Goal: Transaction & Acquisition: Purchase product/service

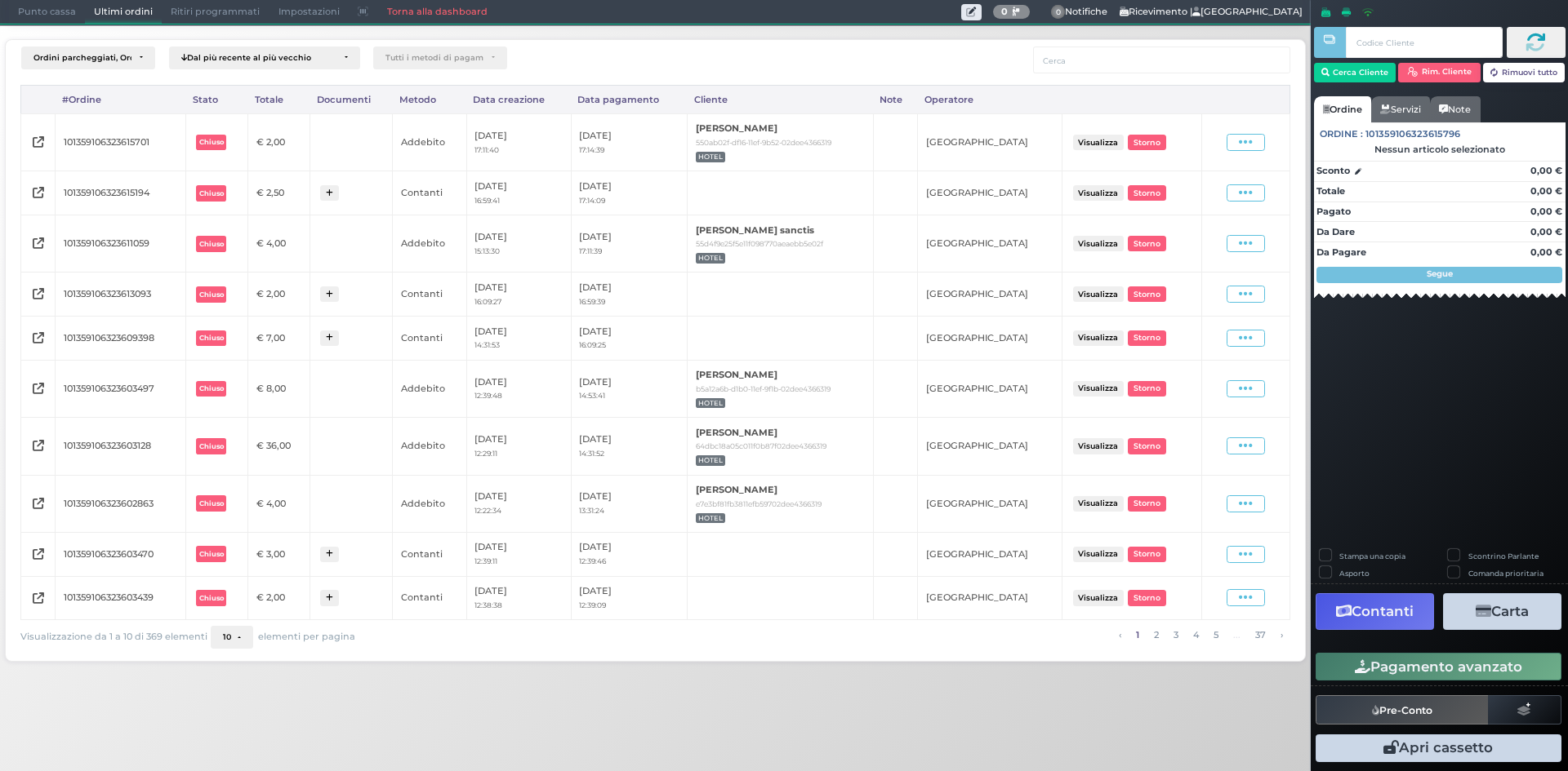
click at [33, 7] on span "Punto cassa" at bounding box center [47, 12] width 76 height 23
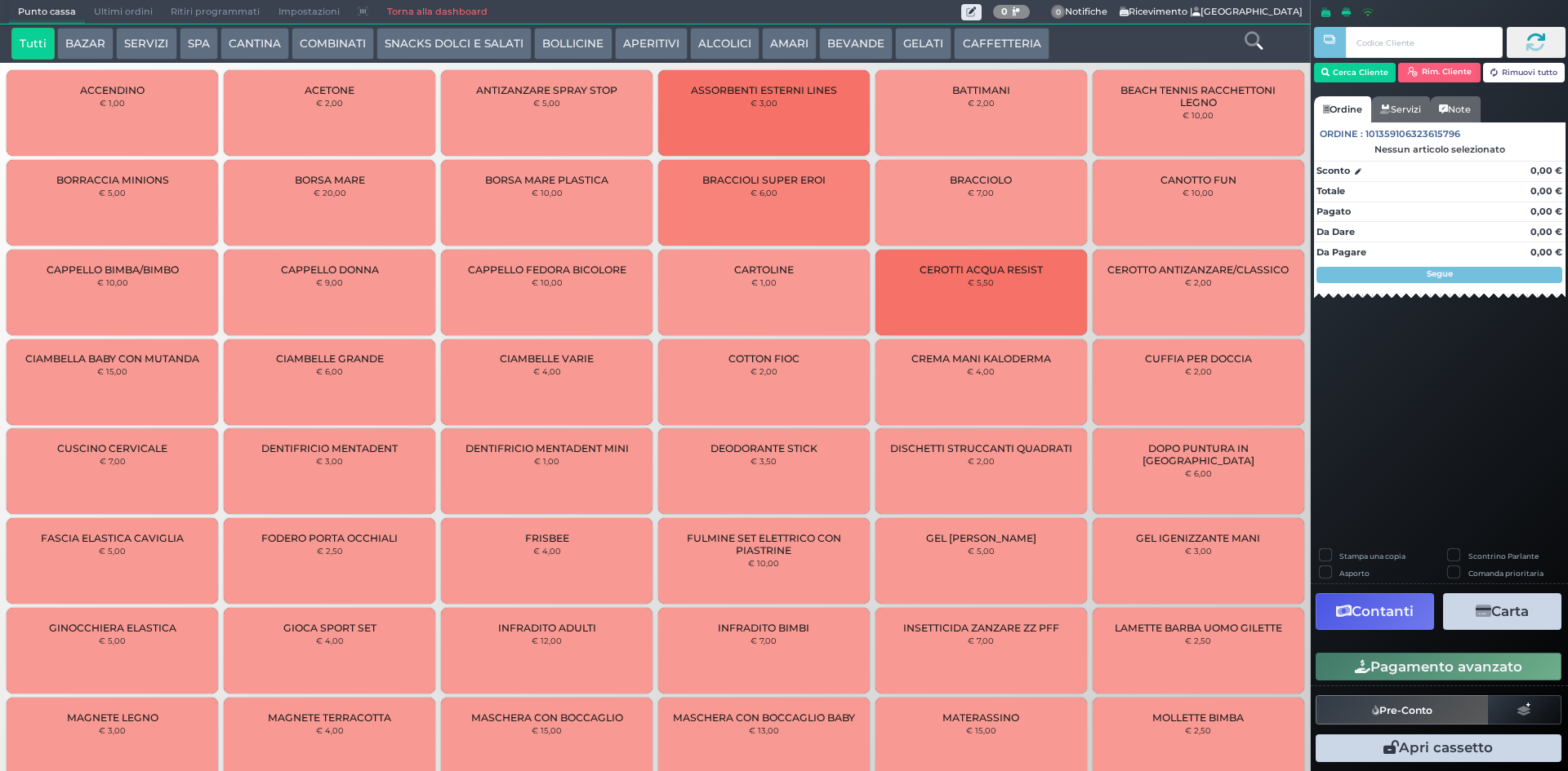
click at [149, 41] on button "SERVIZI" at bounding box center [146, 43] width 60 height 33
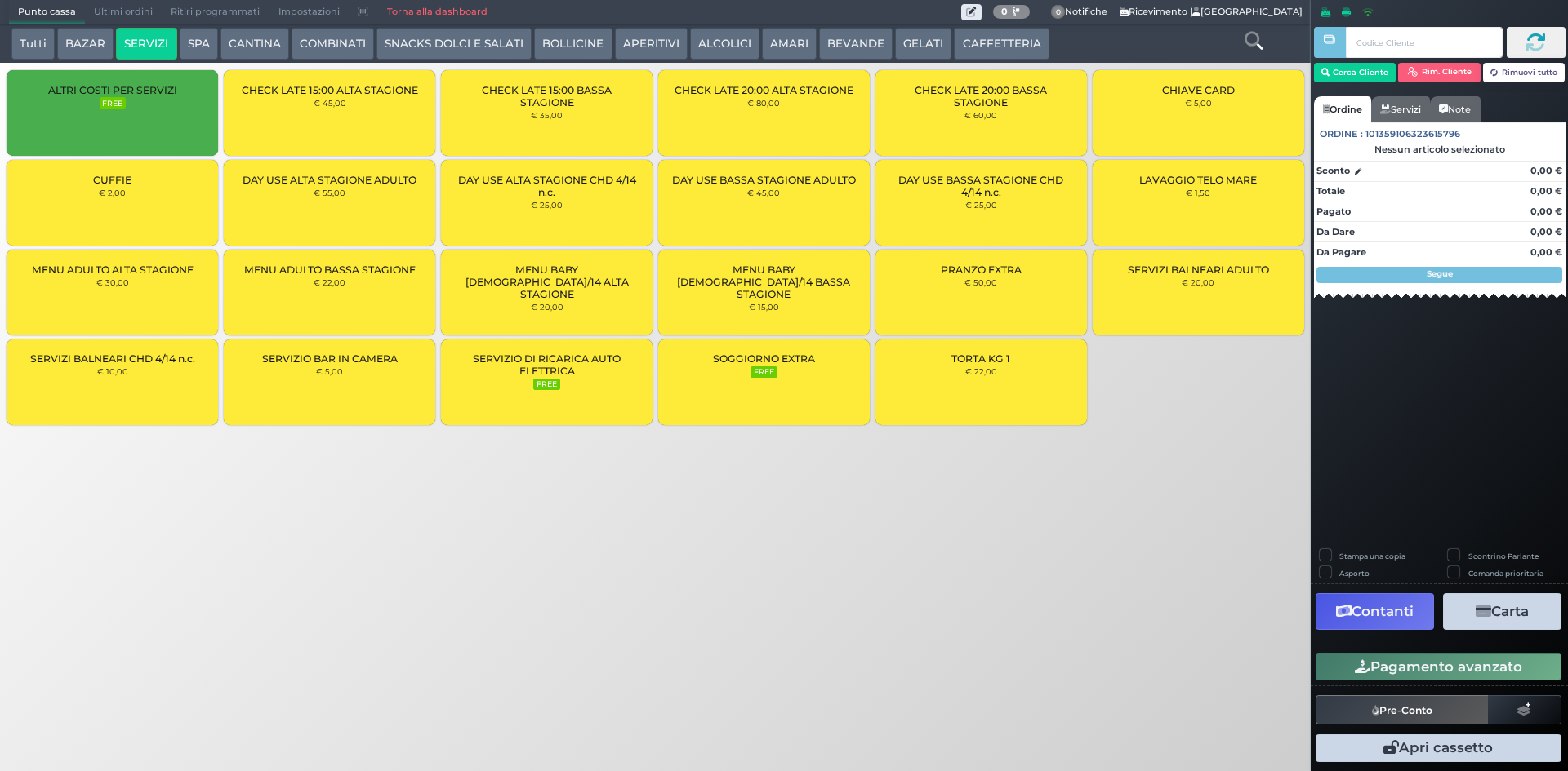
click at [374, 216] on div "DAY USE ALTA STAGIONE ADULTO € 55,00" at bounding box center [329, 203] width 212 height 86
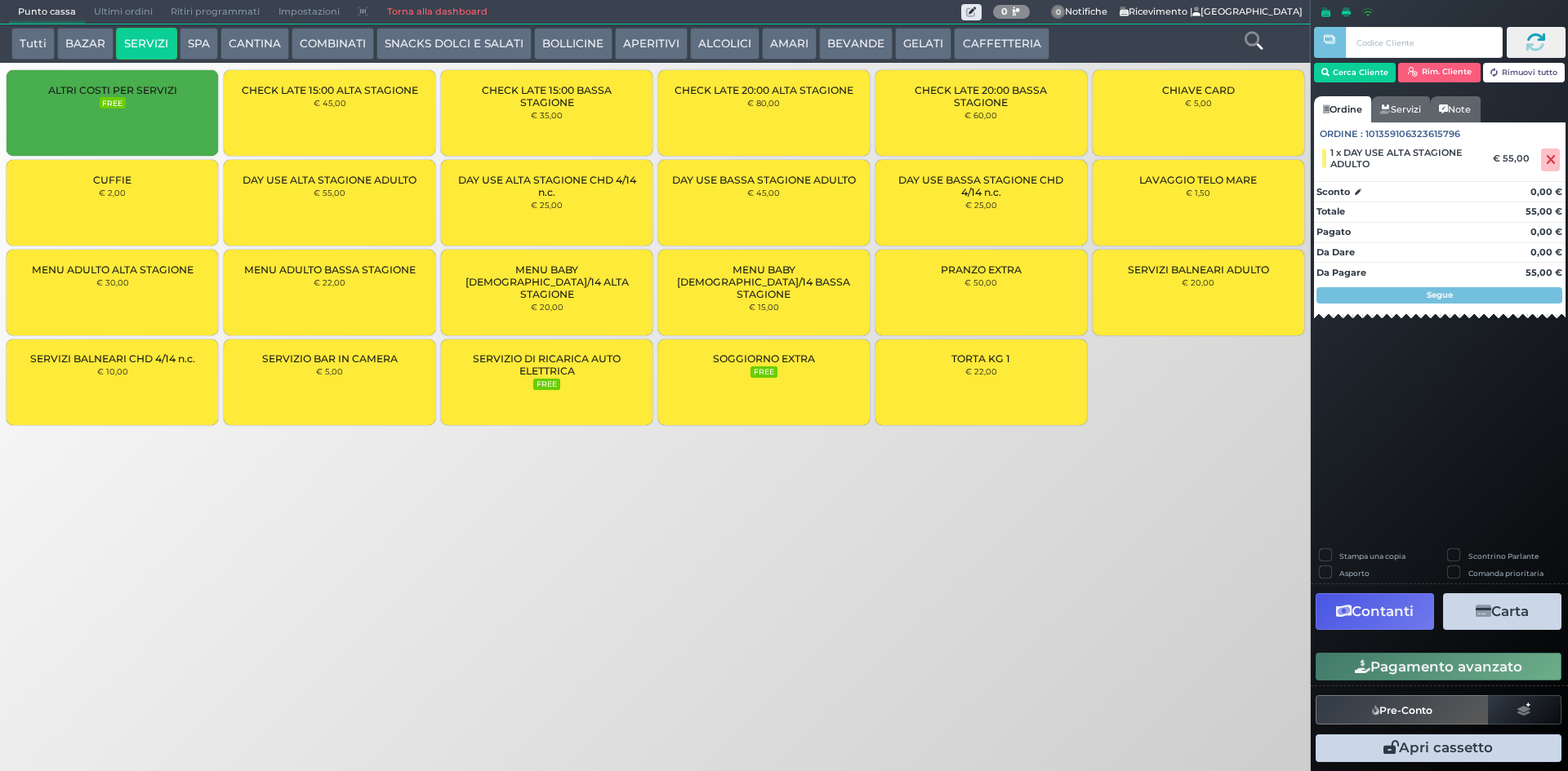
click at [377, 213] on div "DAY USE ALTA STAGIONE ADULTO € 55,00" at bounding box center [329, 203] width 212 height 86
click at [492, 198] on div "DAY USE ALTA STAGIONE CHD 4/14 n.c. € 25,00" at bounding box center [547, 203] width 212 height 86
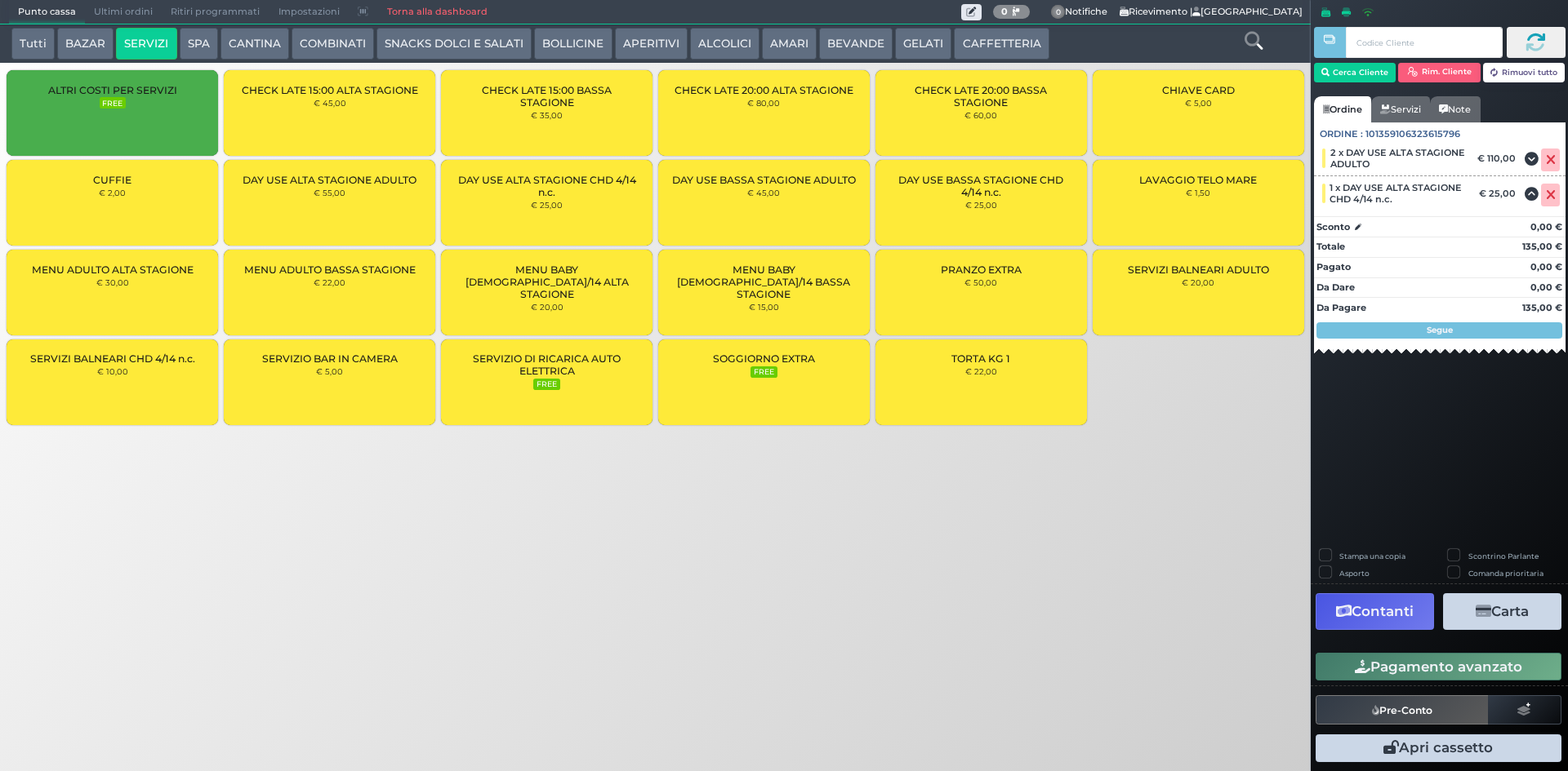
click at [492, 198] on div "DAY USE ALTA STAGIONE CHD 4/14 n.c. € 25,00" at bounding box center [547, 203] width 212 height 86
click at [1349, 67] on button "Cerca Cliente" at bounding box center [1354, 72] width 83 height 19
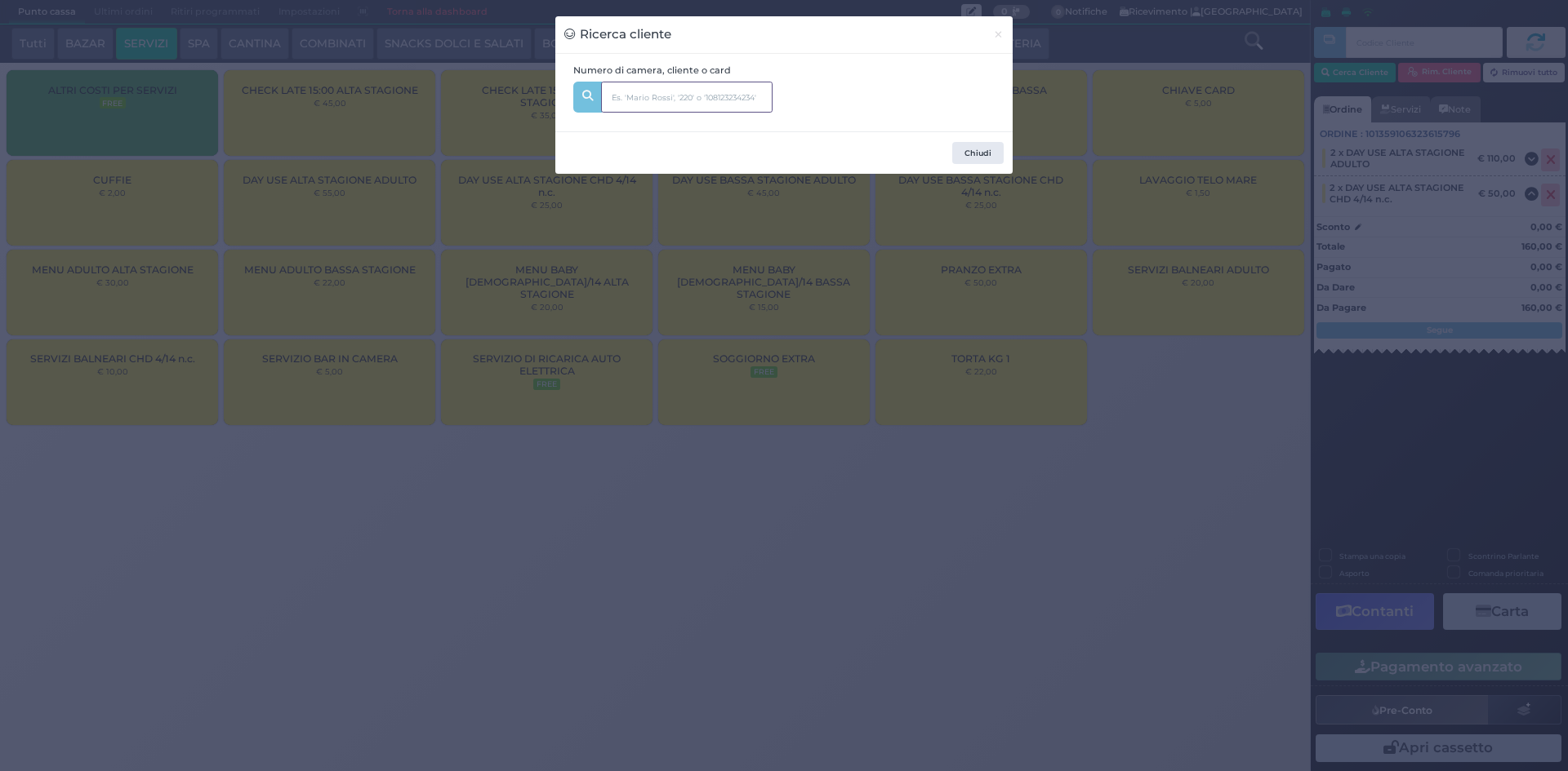
click at [689, 96] on input "text" at bounding box center [687, 97] width 172 height 31
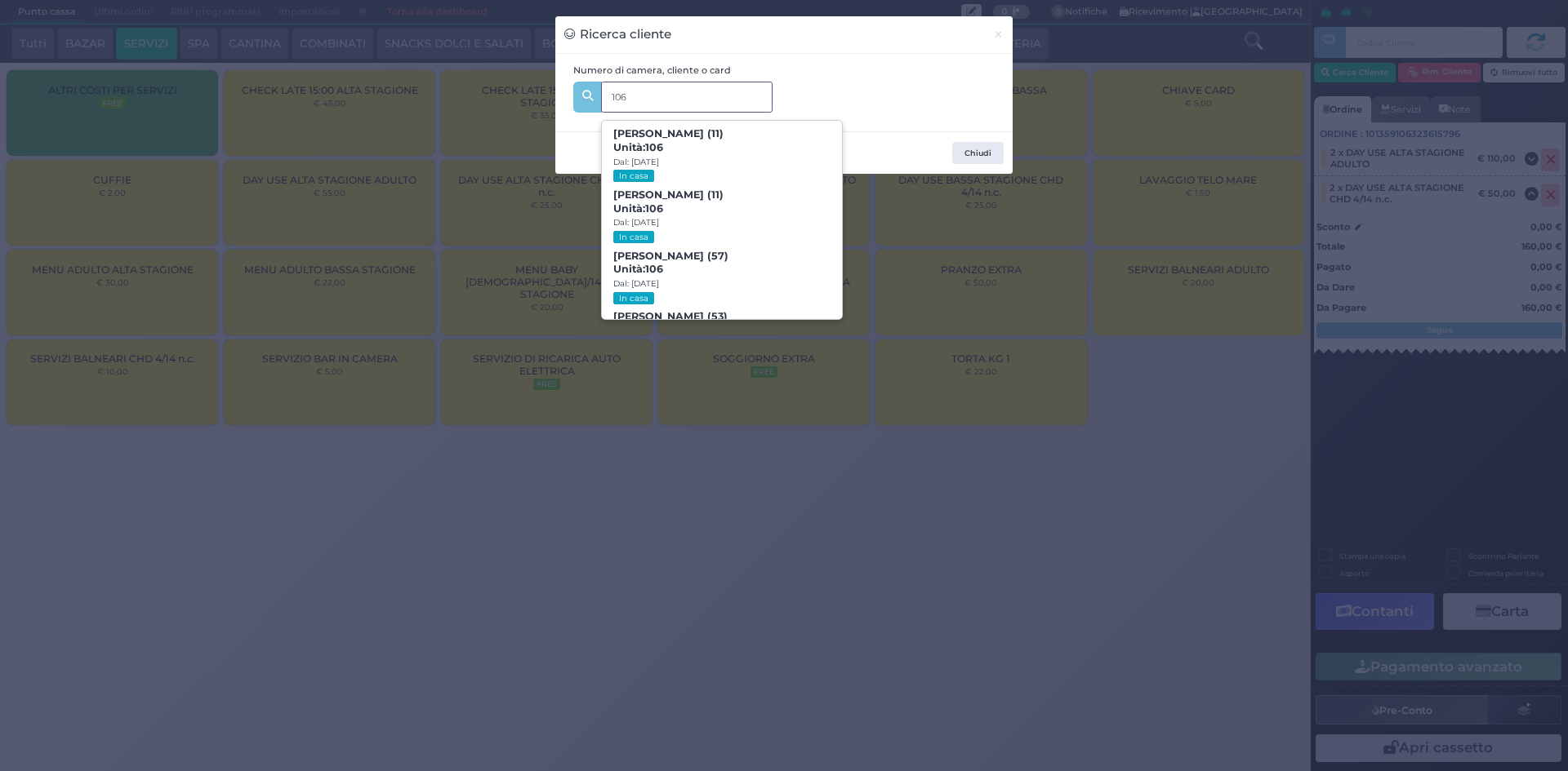
type input "106"
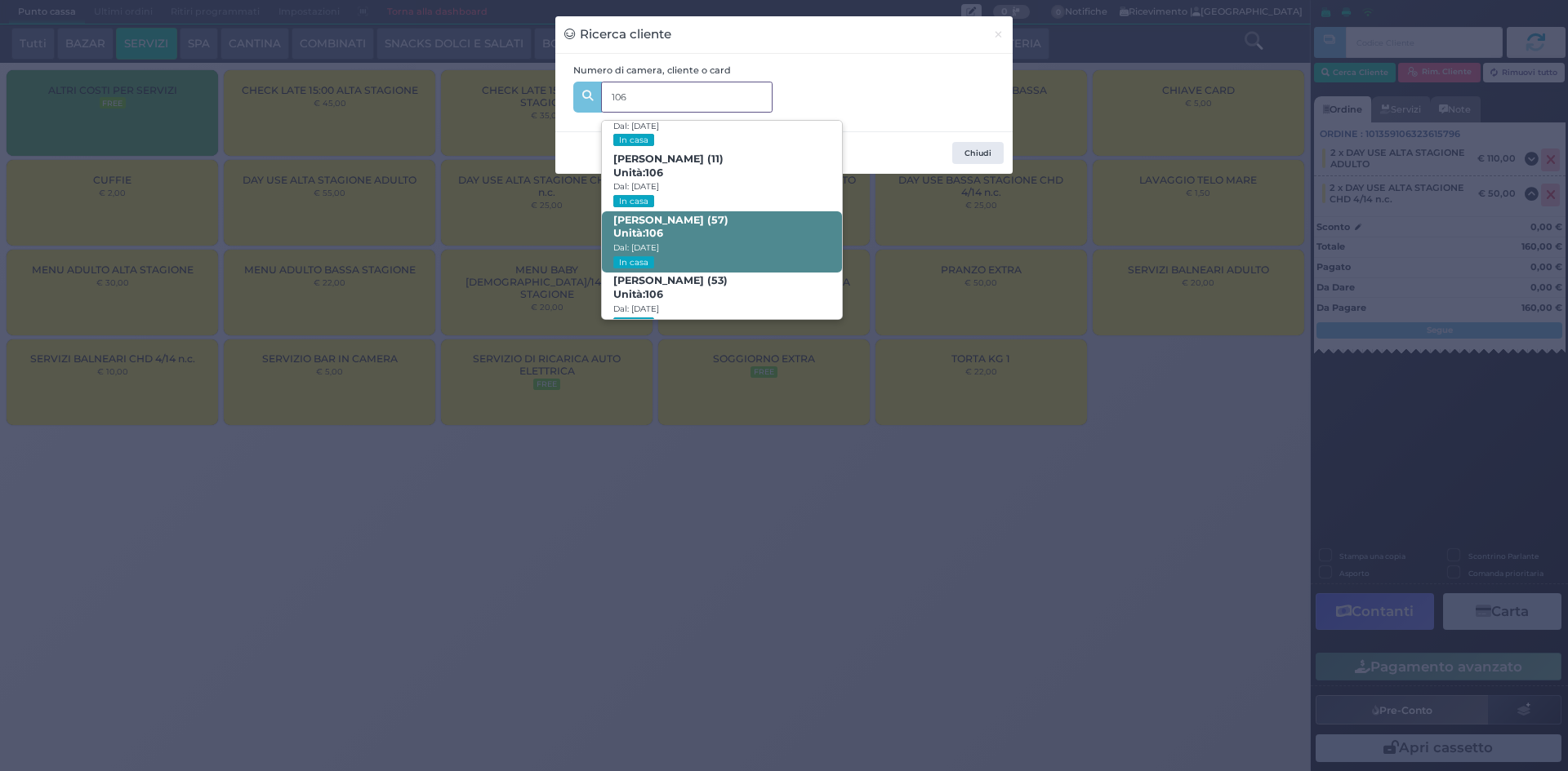
scroll to position [78, 0]
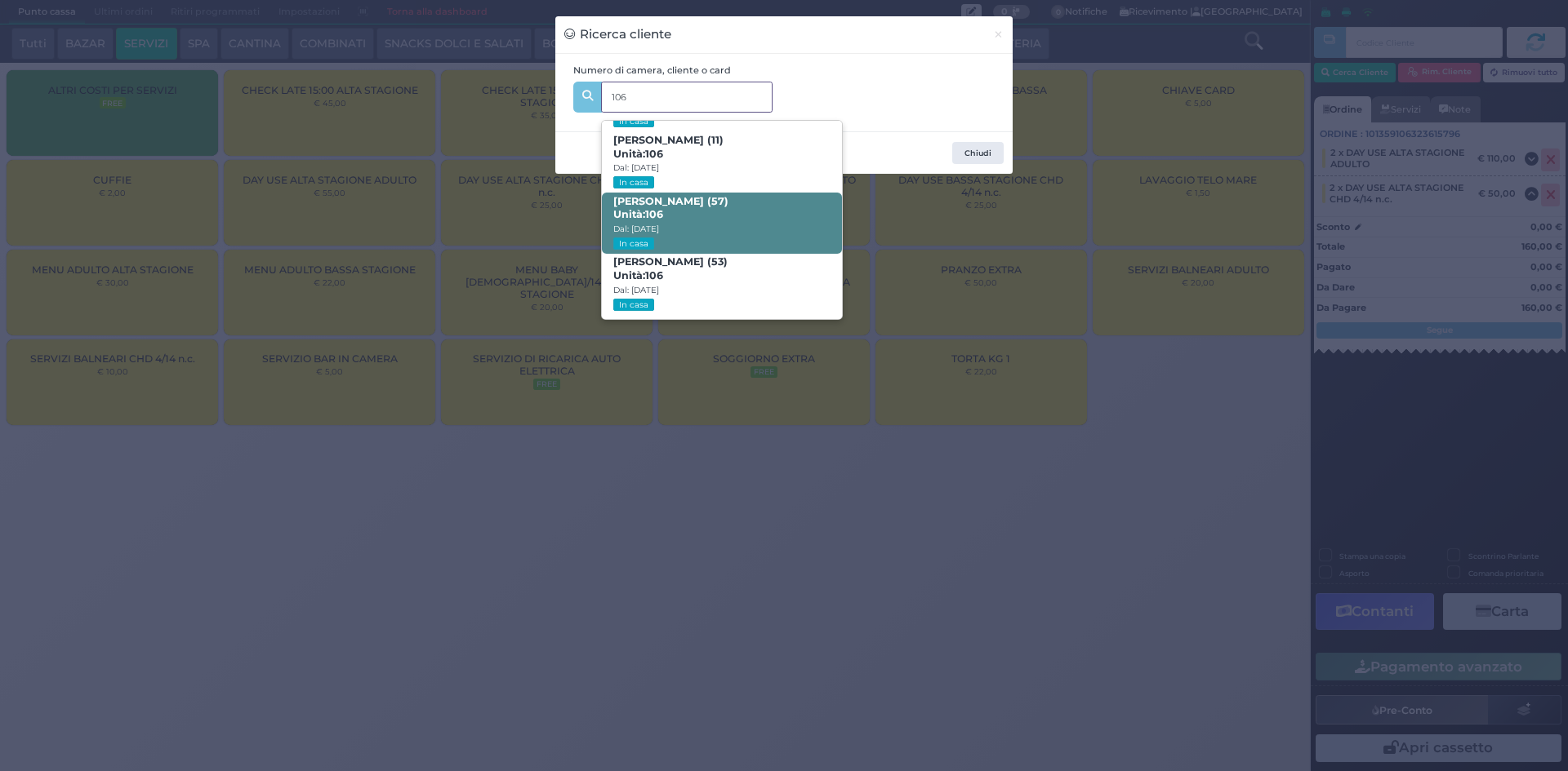
click at [702, 219] on span "Candido Cristofanelli (57) Unità: 106 Dal: 23/08/2025 In casa" at bounding box center [721, 223] width 239 height 61
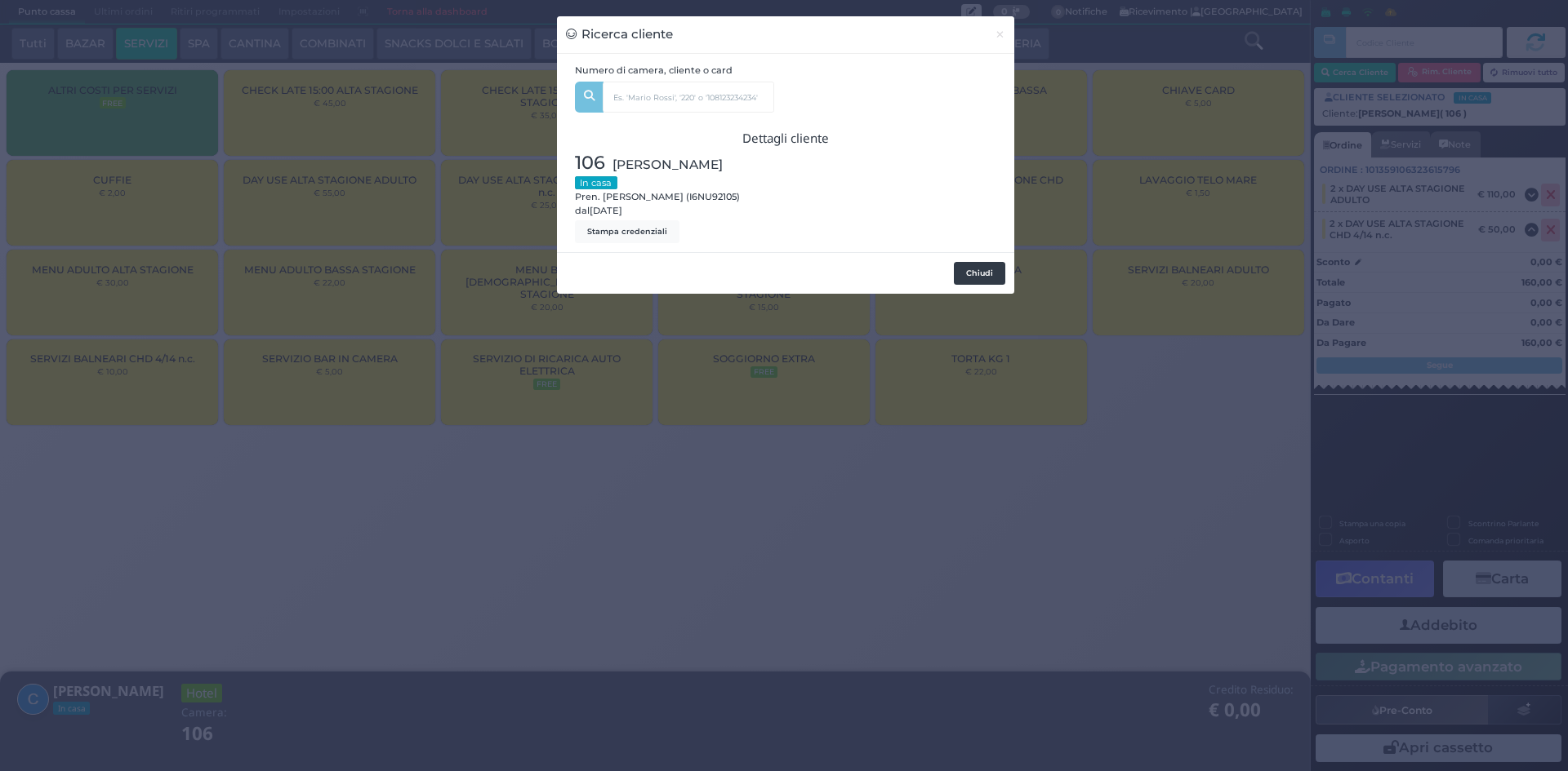
click at [988, 274] on button "Chiudi" at bounding box center [979, 273] width 52 height 23
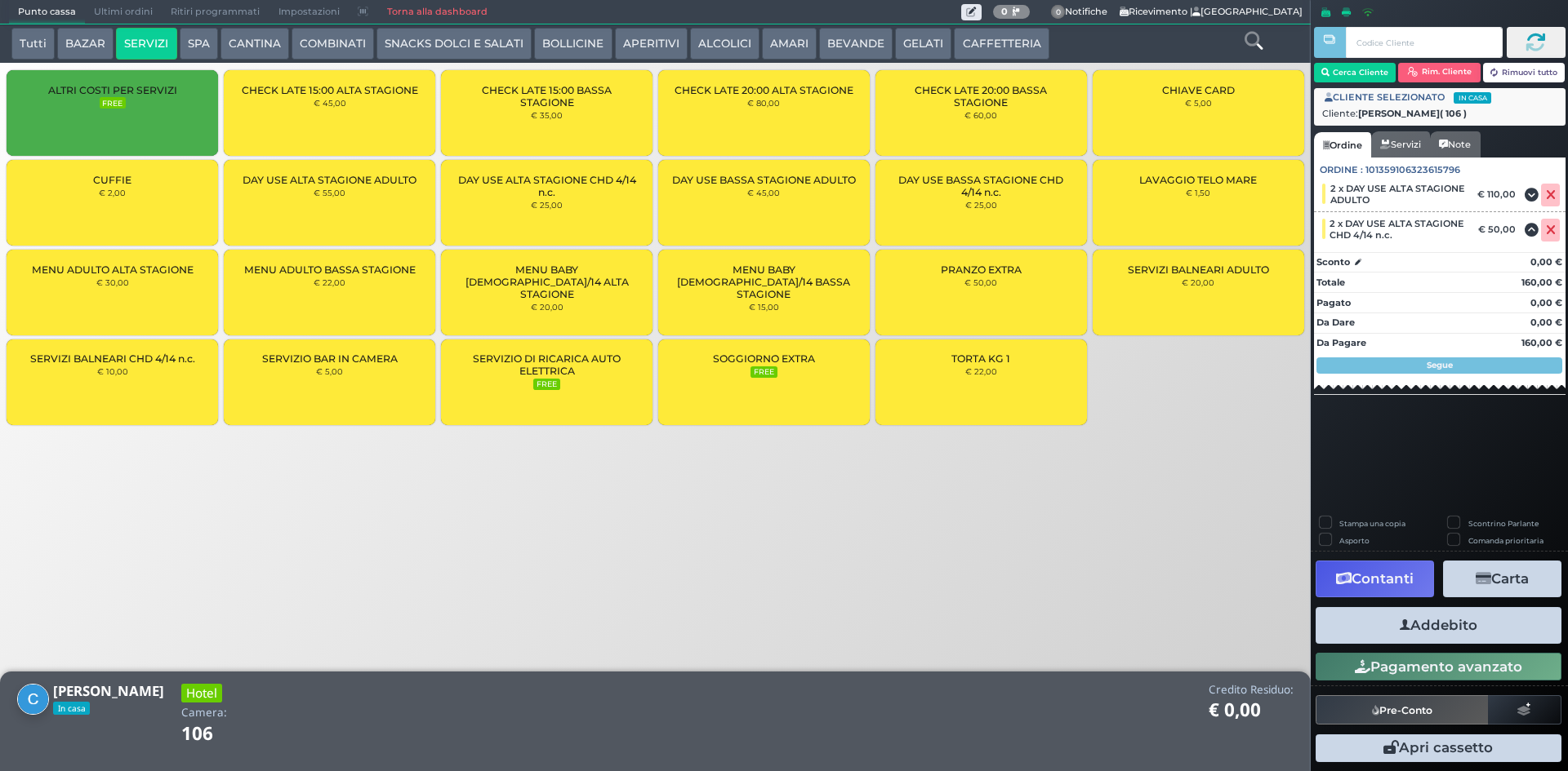
click at [1465, 628] on button "Addebito" at bounding box center [1438, 625] width 246 height 37
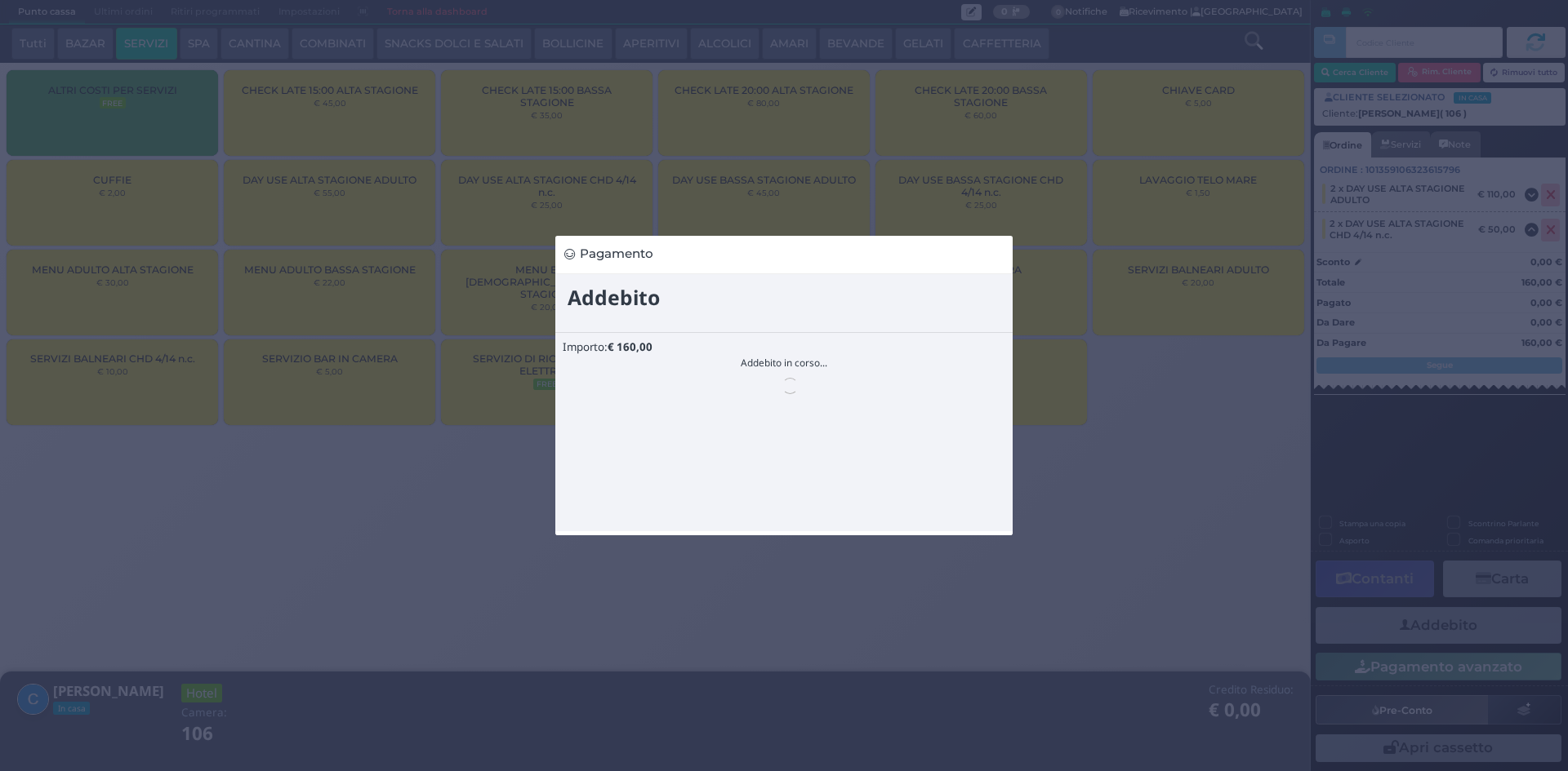
scroll to position [0, 0]
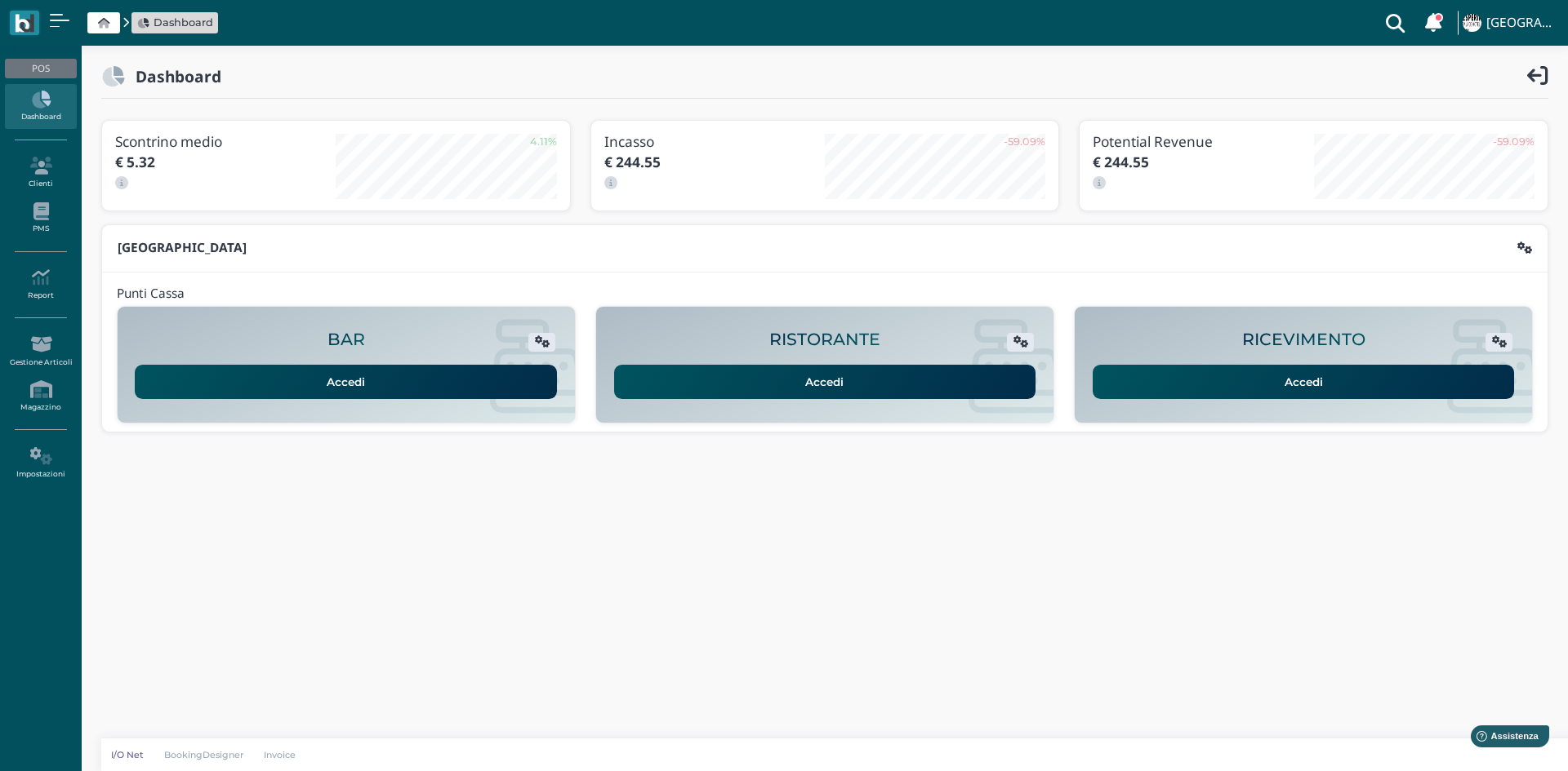
click at [99, 22] on icon at bounding box center [103, 23] width 12 height 11
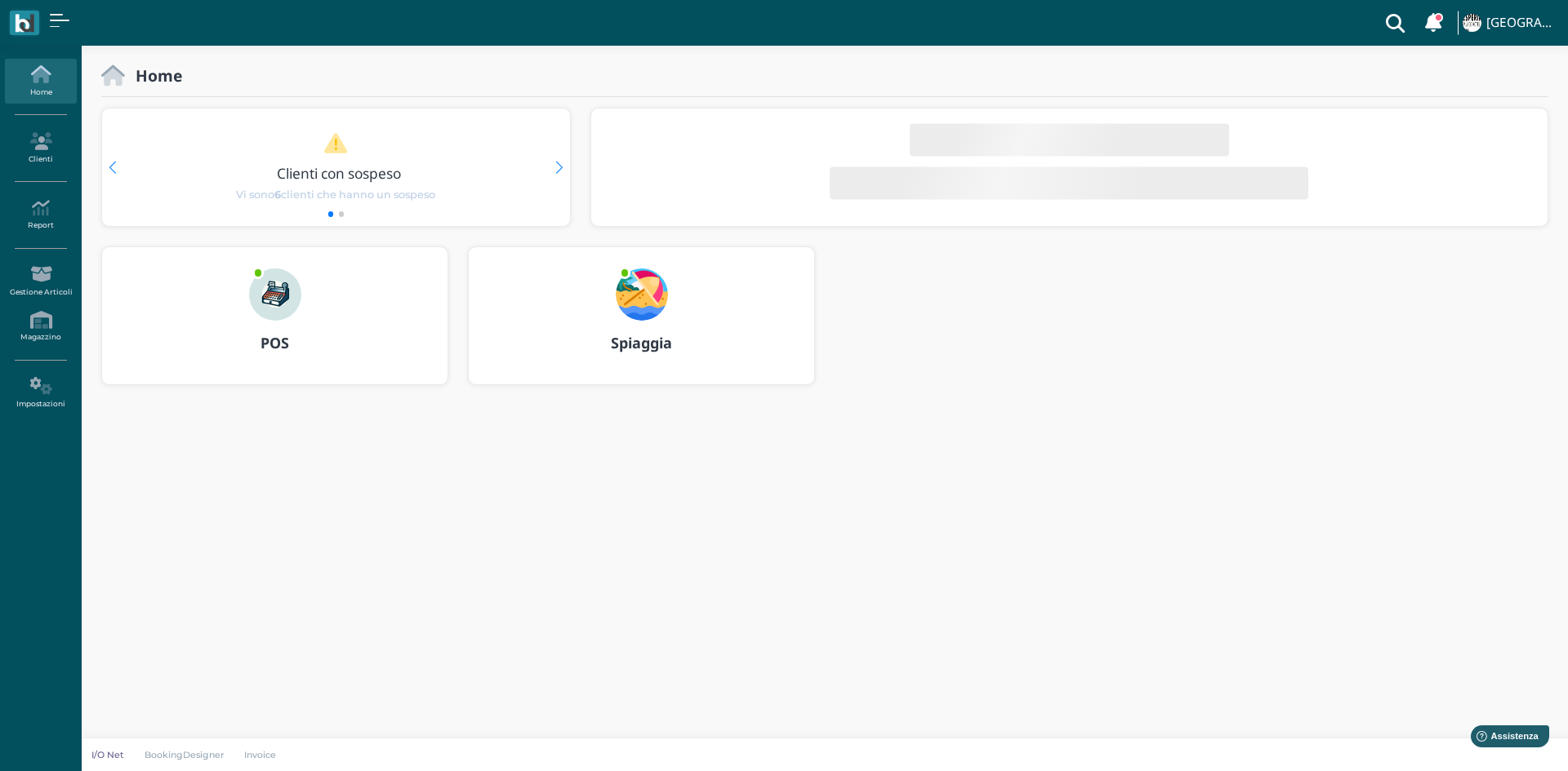
click at [626, 289] on img at bounding box center [641, 294] width 53 height 53
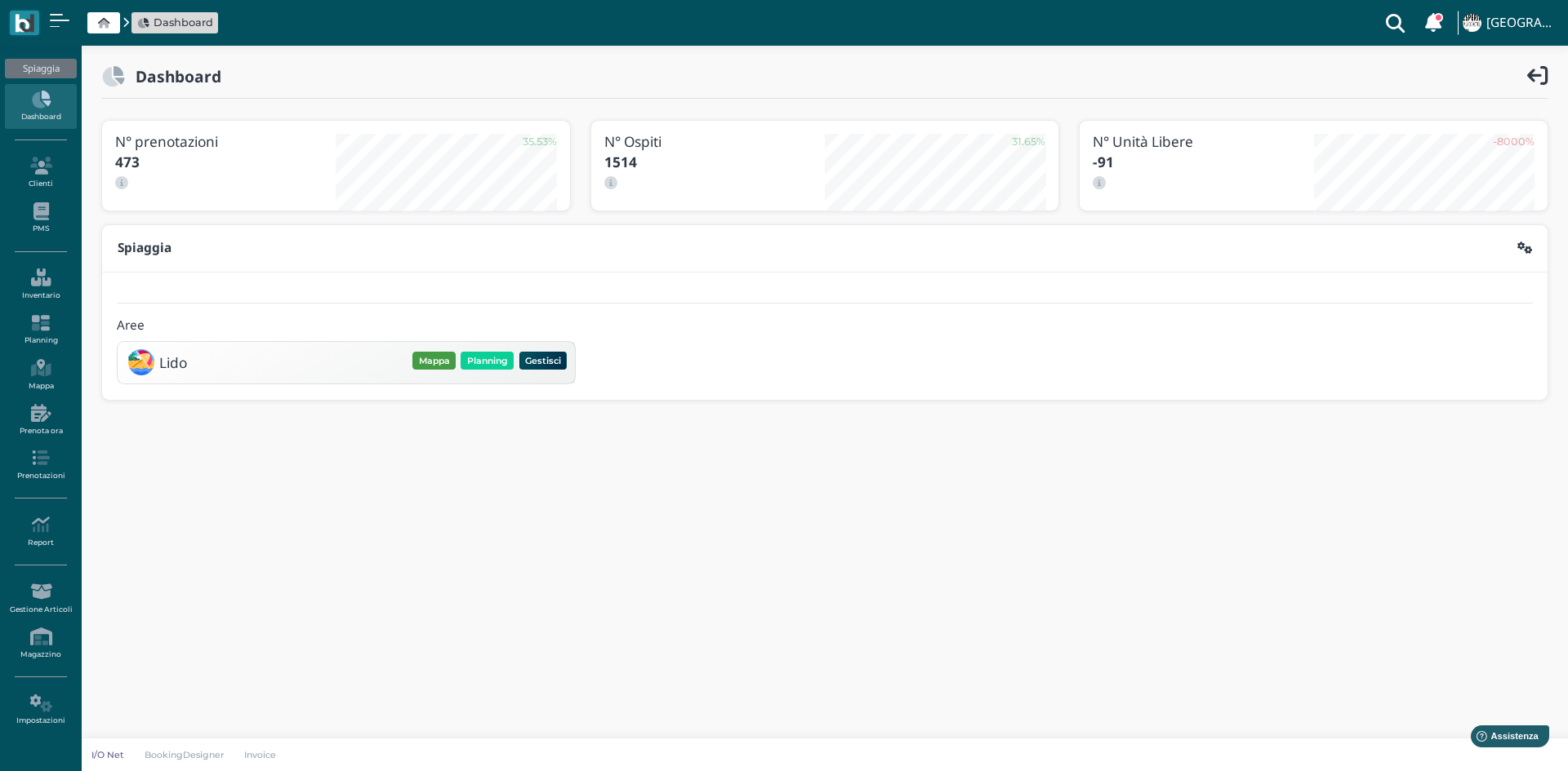
click at [448, 366] on button "Mappa" at bounding box center [434, 361] width 43 height 18
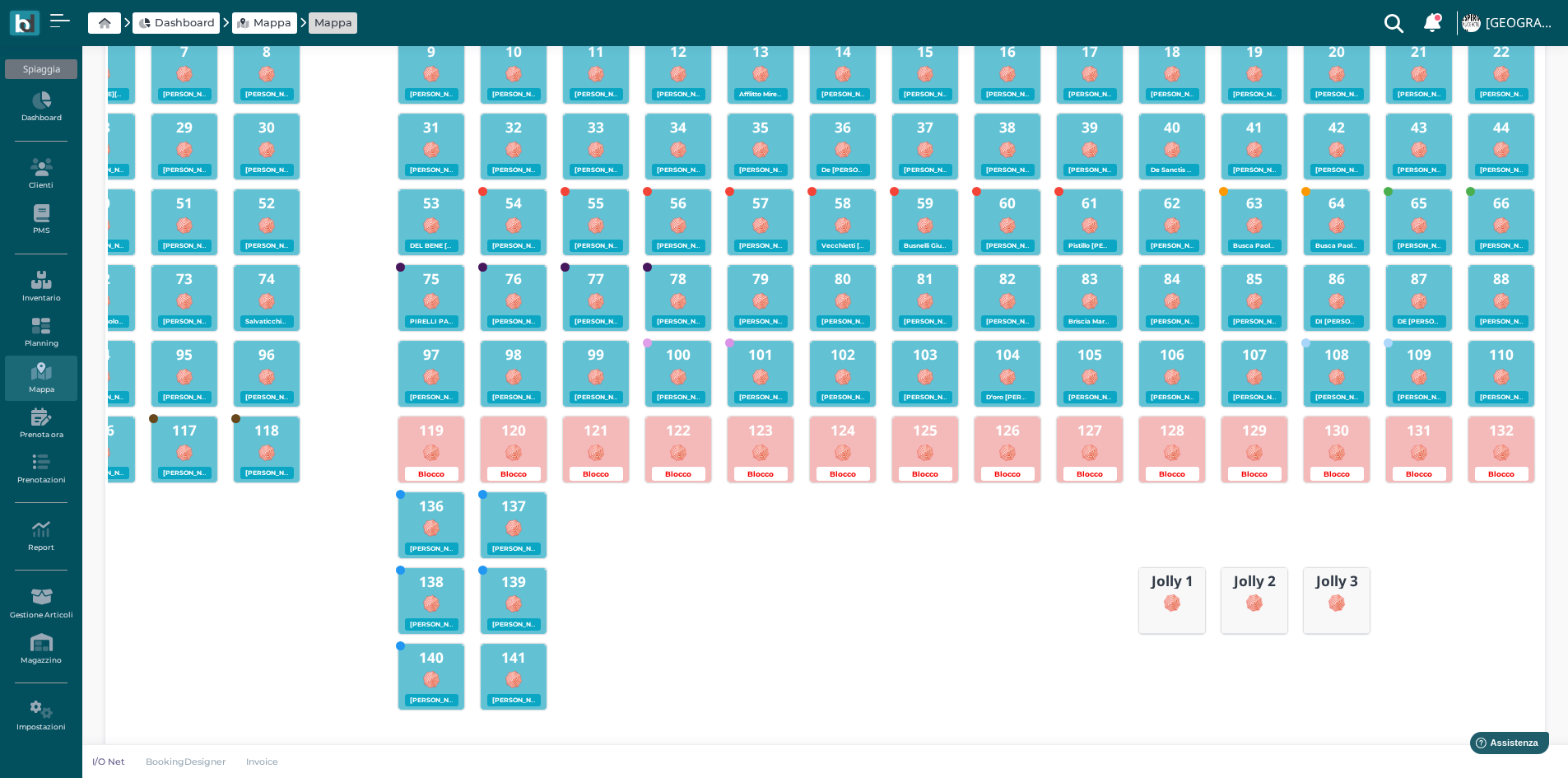
scroll to position [330, 0]
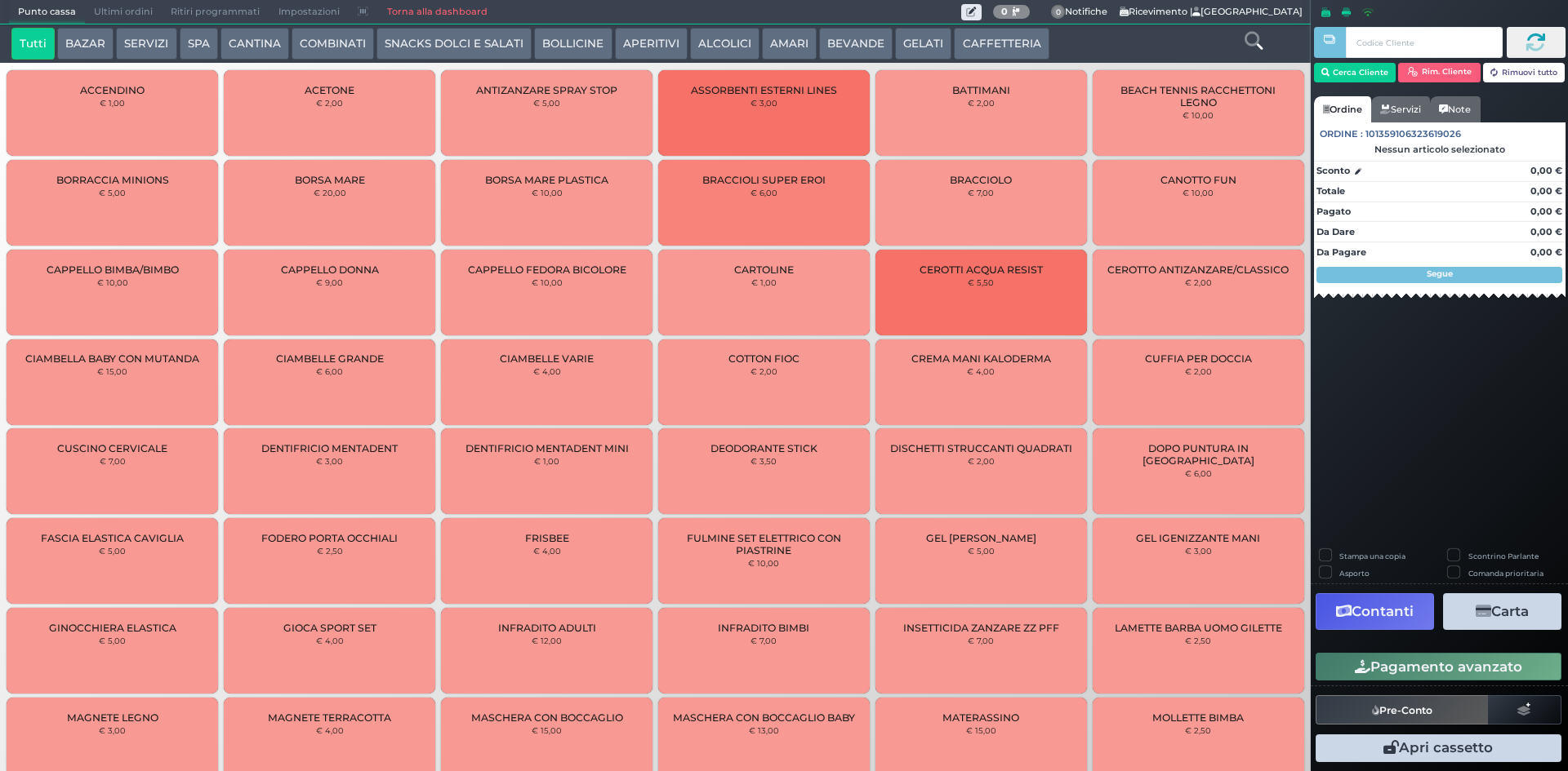
click at [577, 377] on div "CIAMBELLE VARIE € 4,00" at bounding box center [547, 382] width 212 height 86
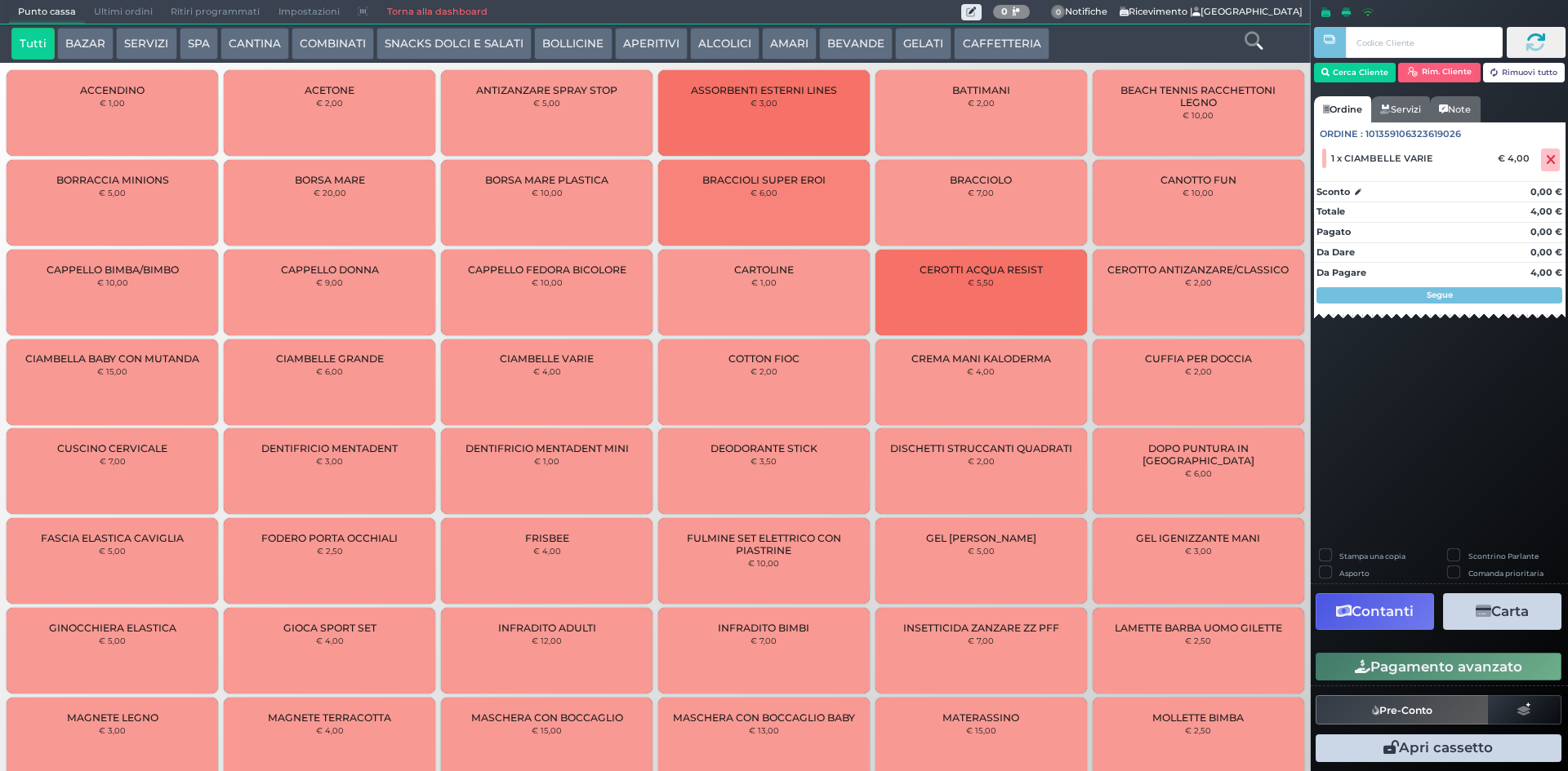
click at [128, 8] on span "Ultimi ordini" at bounding box center [123, 12] width 77 height 23
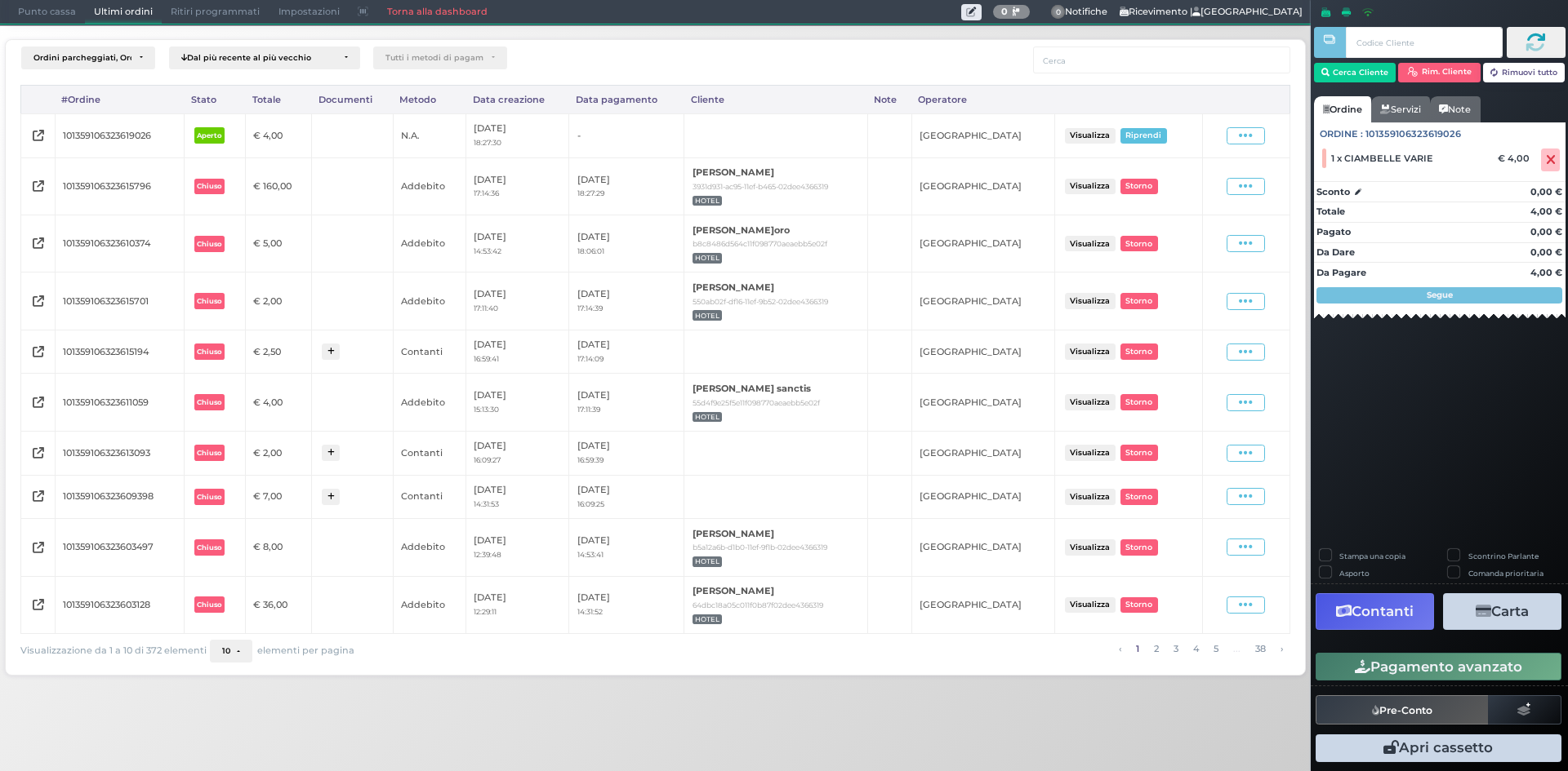
click at [49, 10] on span "Punto cassa" at bounding box center [47, 12] width 76 height 23
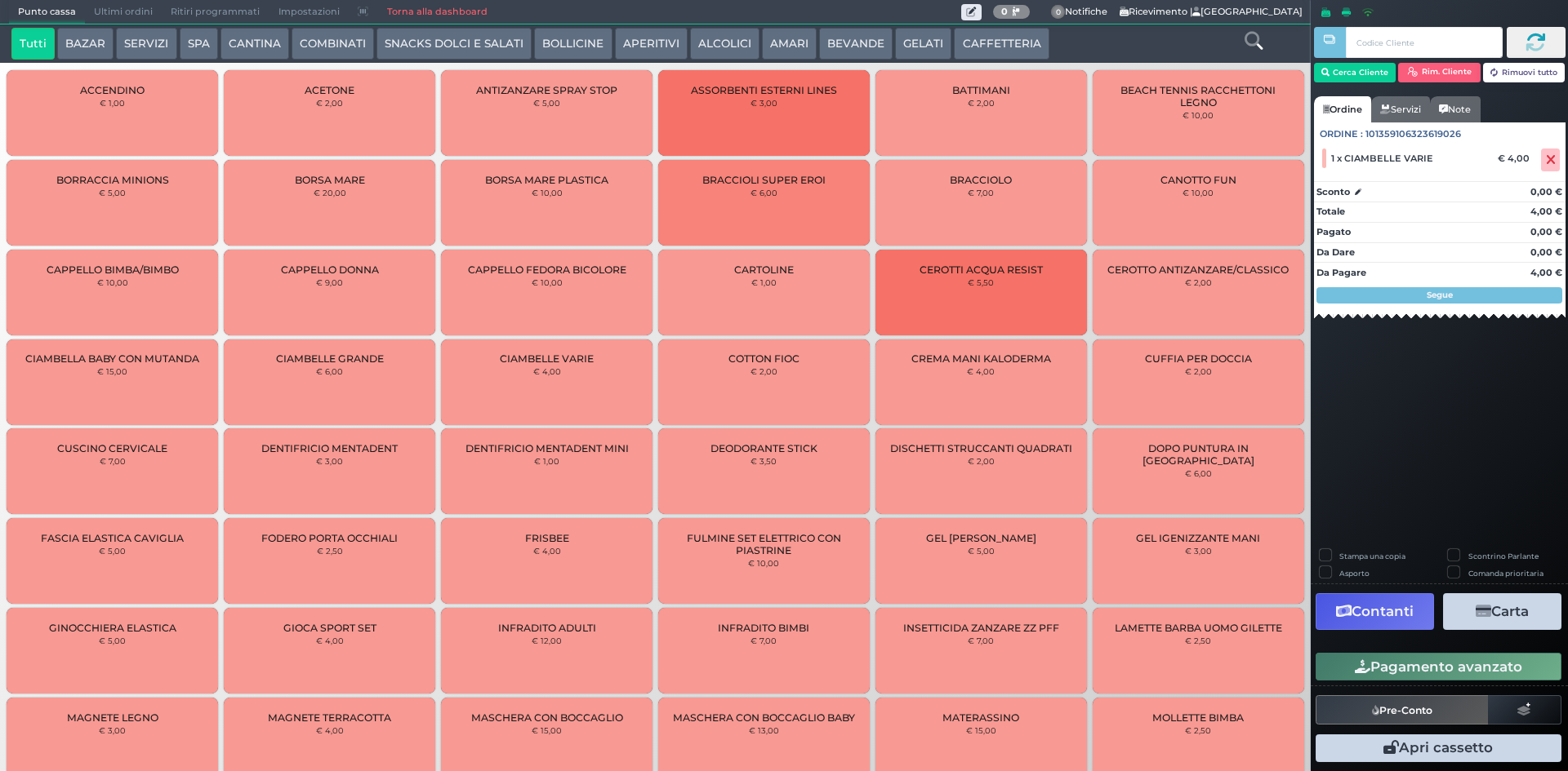
click at [148, 46] on button "SERVIZI" at bounding box center [146, 43] width 60 height 33
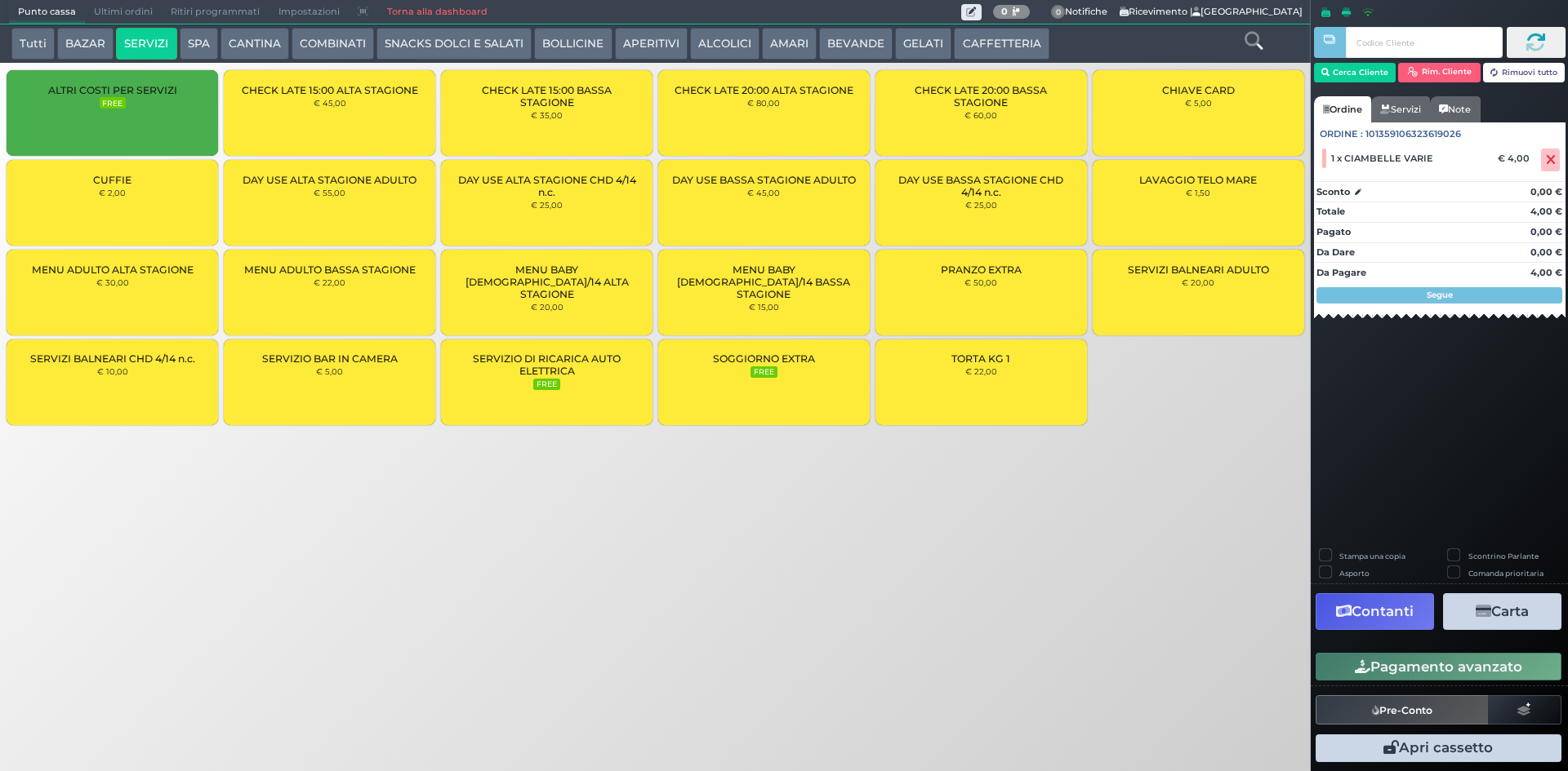
click at [726, 212] on div "DAY USE BASSA STAGIONE ADULTO € 45,00" at bounding box center [764, 203] width 212 height 86
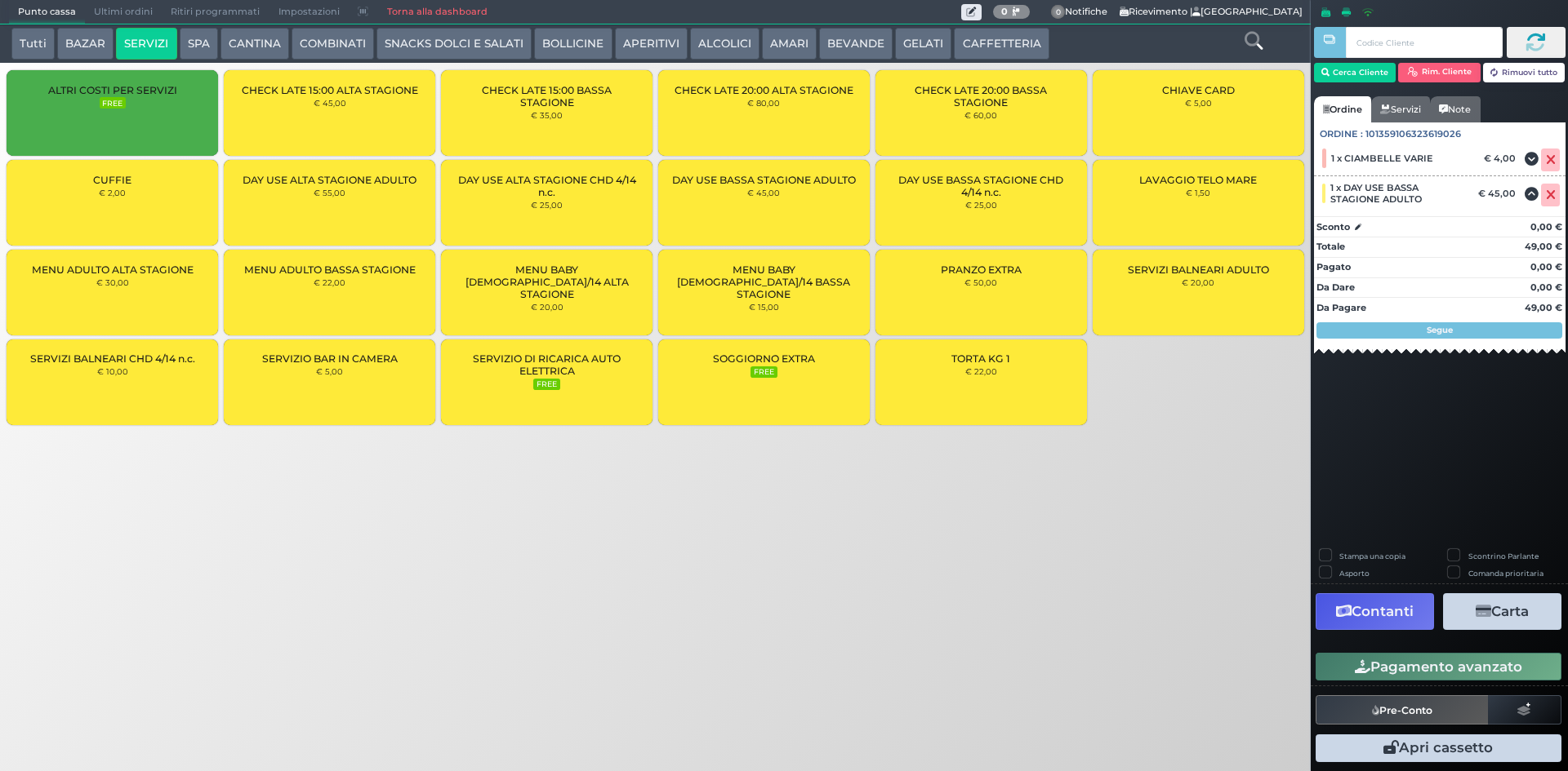
click at [726, 212] on div "DAY USE BASSA STAGIONE ADULTO € 45,00" at bounding box center [764, 203] width 212 height 86
click at [950, 223] on div "DAY USE BASSA STAGIONE CHD 4/14 n.c. € 25,00" at bounding box center [982, 203] width 212 height 86
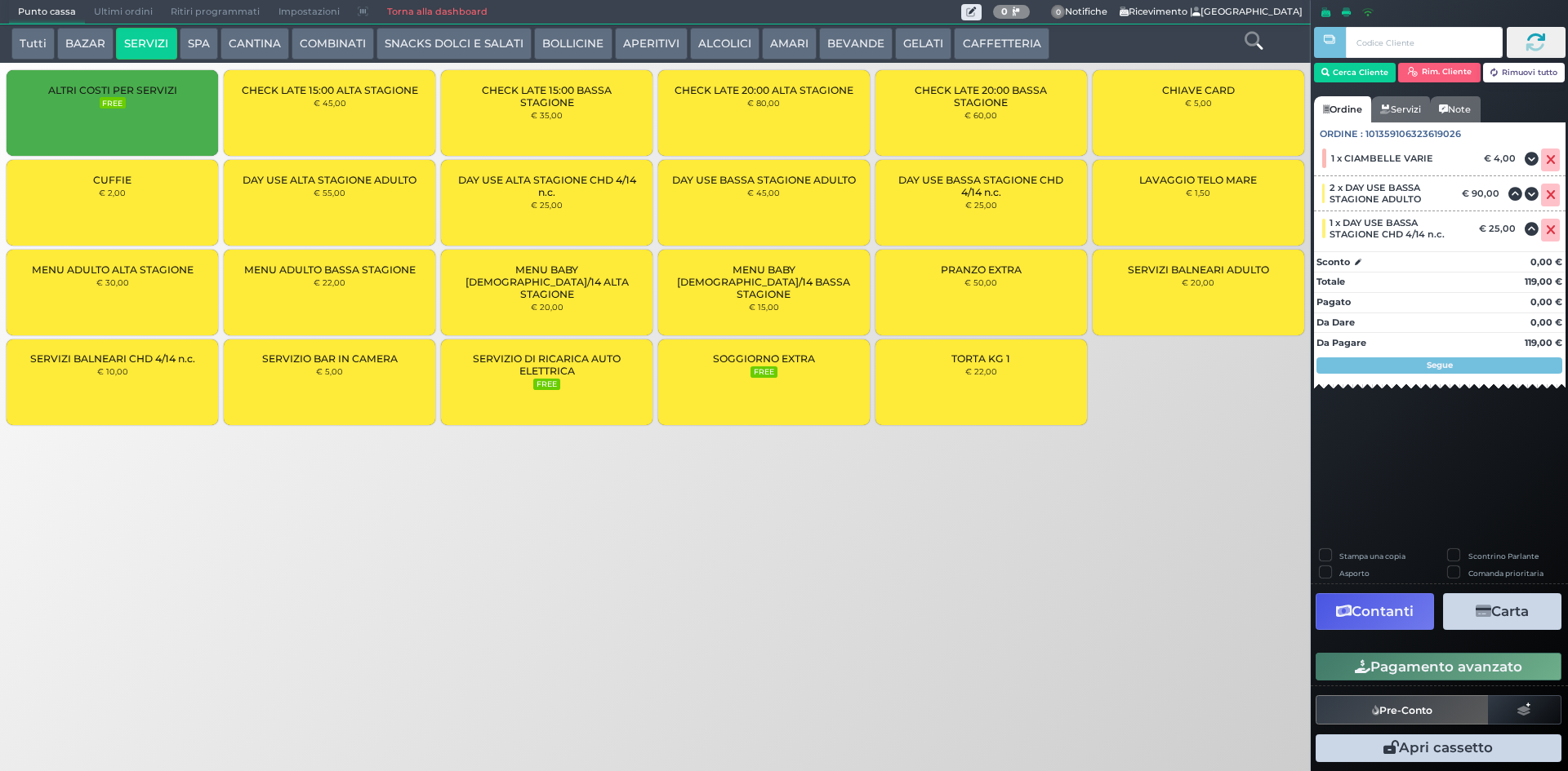
click at [950, 223] on div "DAY USE BASSA STAGIONE CHD 4/14 n.c. € 25,00" at bounding box center [982, 203] width 212 height 86
click at [1334, 73] on button "Cerca Cliente" at bounding box center [1354, 72] width 83 height 19
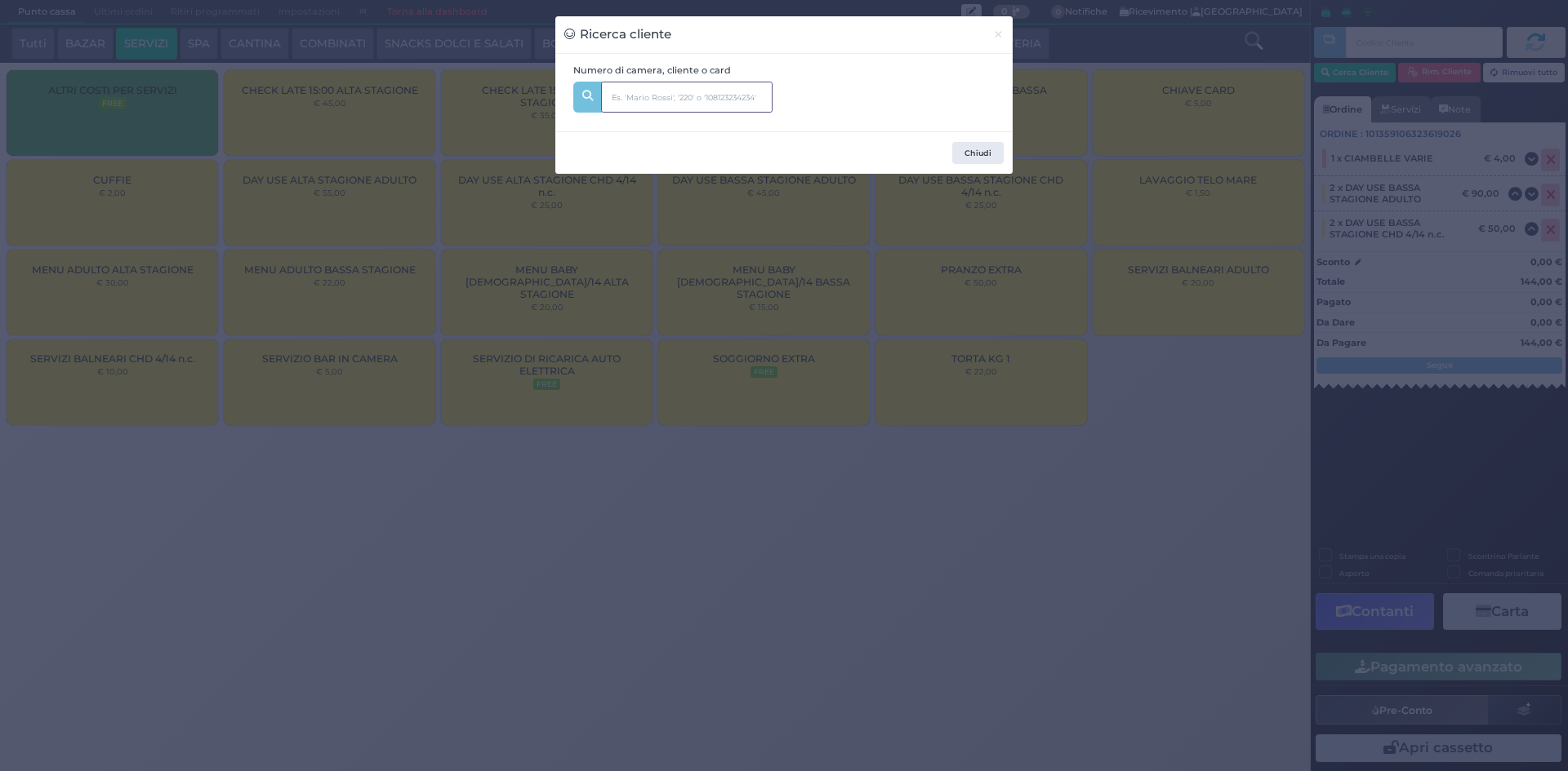
click at [635, 99] on input "text" at bounding box center [687, 97] width 172 height 31
type input "106"
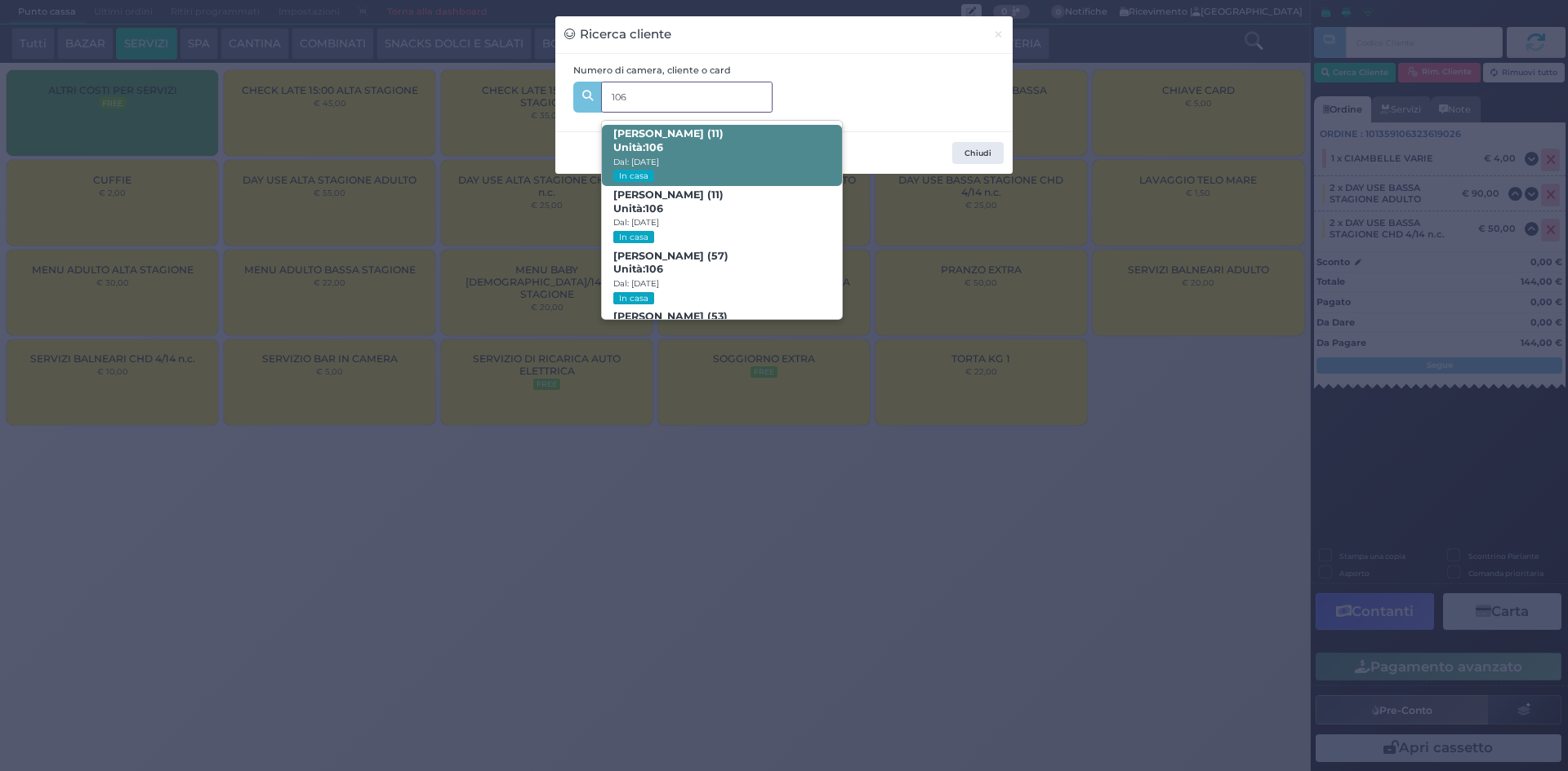
scroll to position [78, 0]
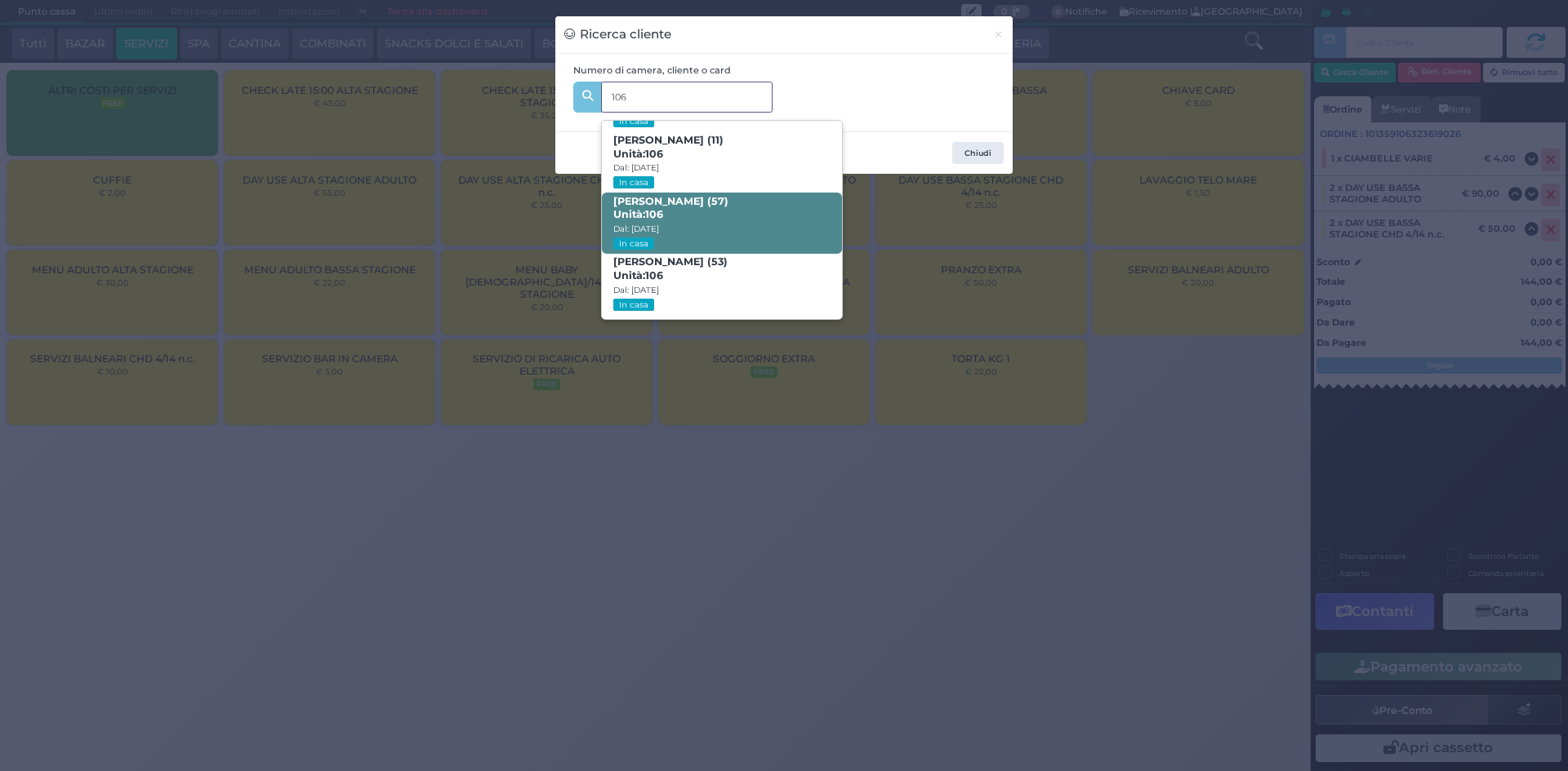
click at [667, 215] on span "Candido Cristofanelli (57) Unità: 106 Dal: 23/08/2025 In casa" at bounding box center [721, 223] width 239 height 61
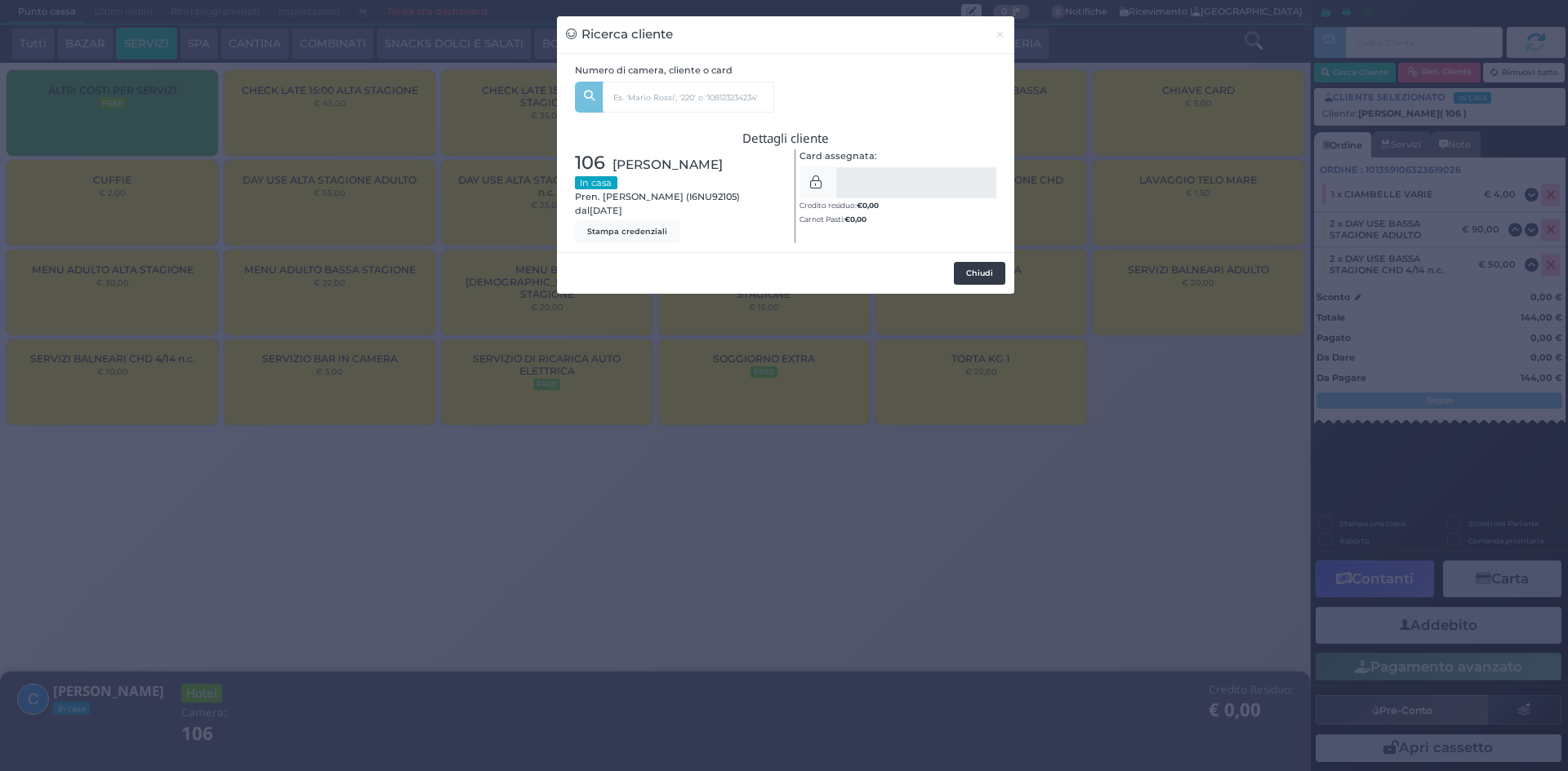
click at [983, 276] on button "Chiudi" at bounding box center [979, 273] width 52 height 23
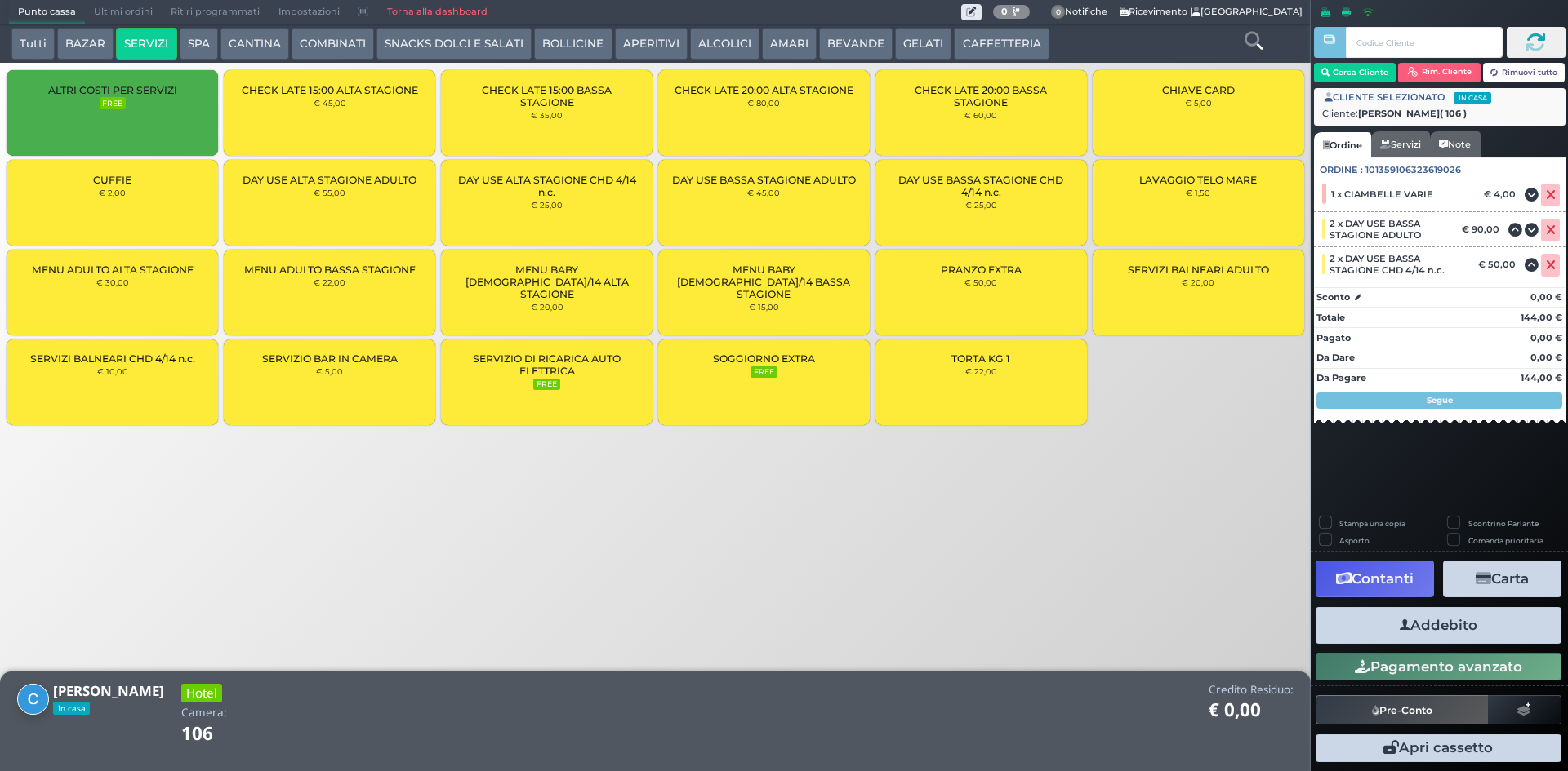
click at [1458, 633] on button "Addebito" at bounding box center [1438, 625] width 246 height 37
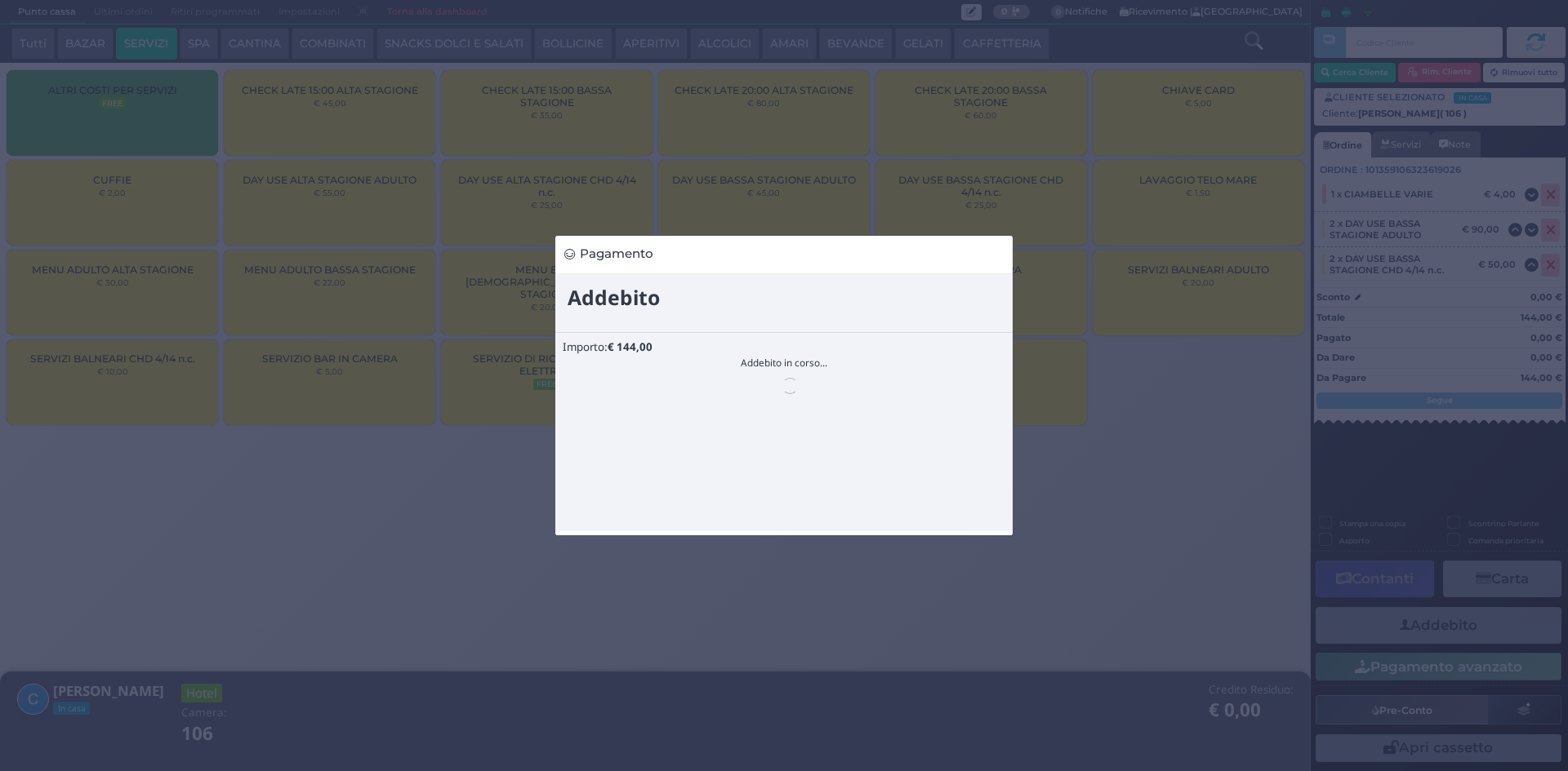
scroll to position [0, 0]
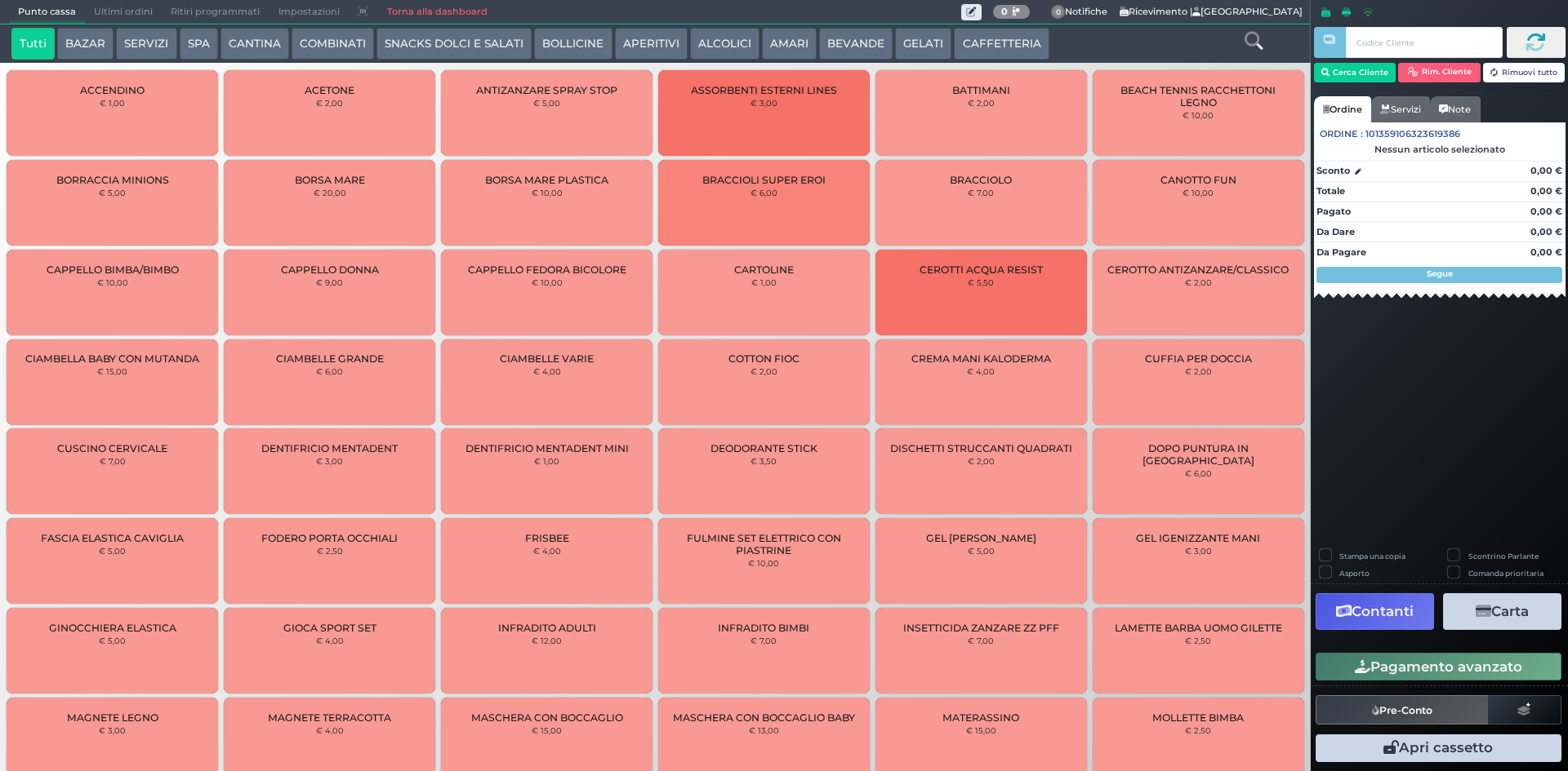
click at [862, 45] on button "BEVANDE" at bounding box center [856, 43] width 73 height 33
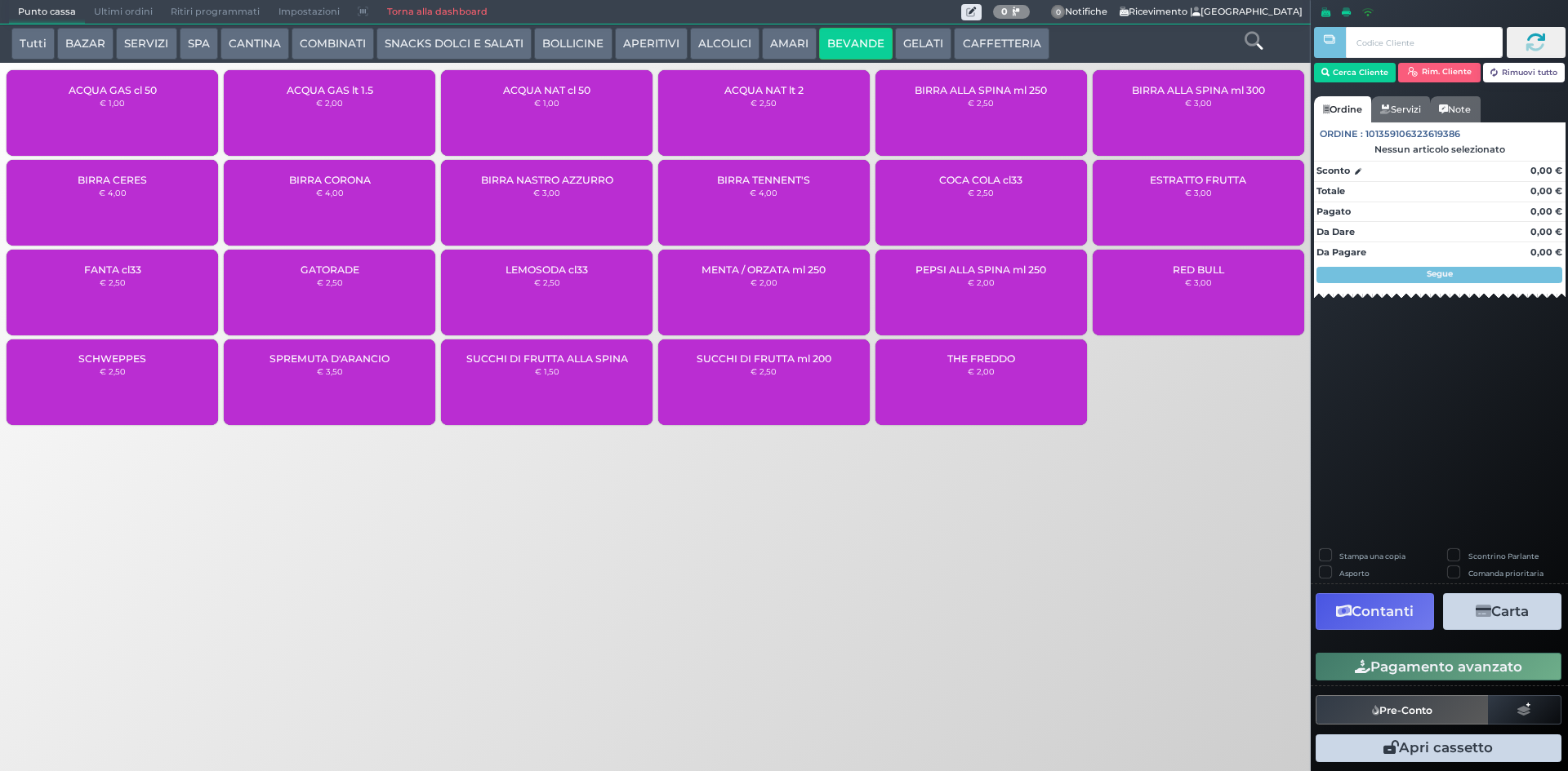
click at [553, 123] on div "ACQUA NAT cl 50 € 1,00" at bounding box center [547, 113] width 212 height 86
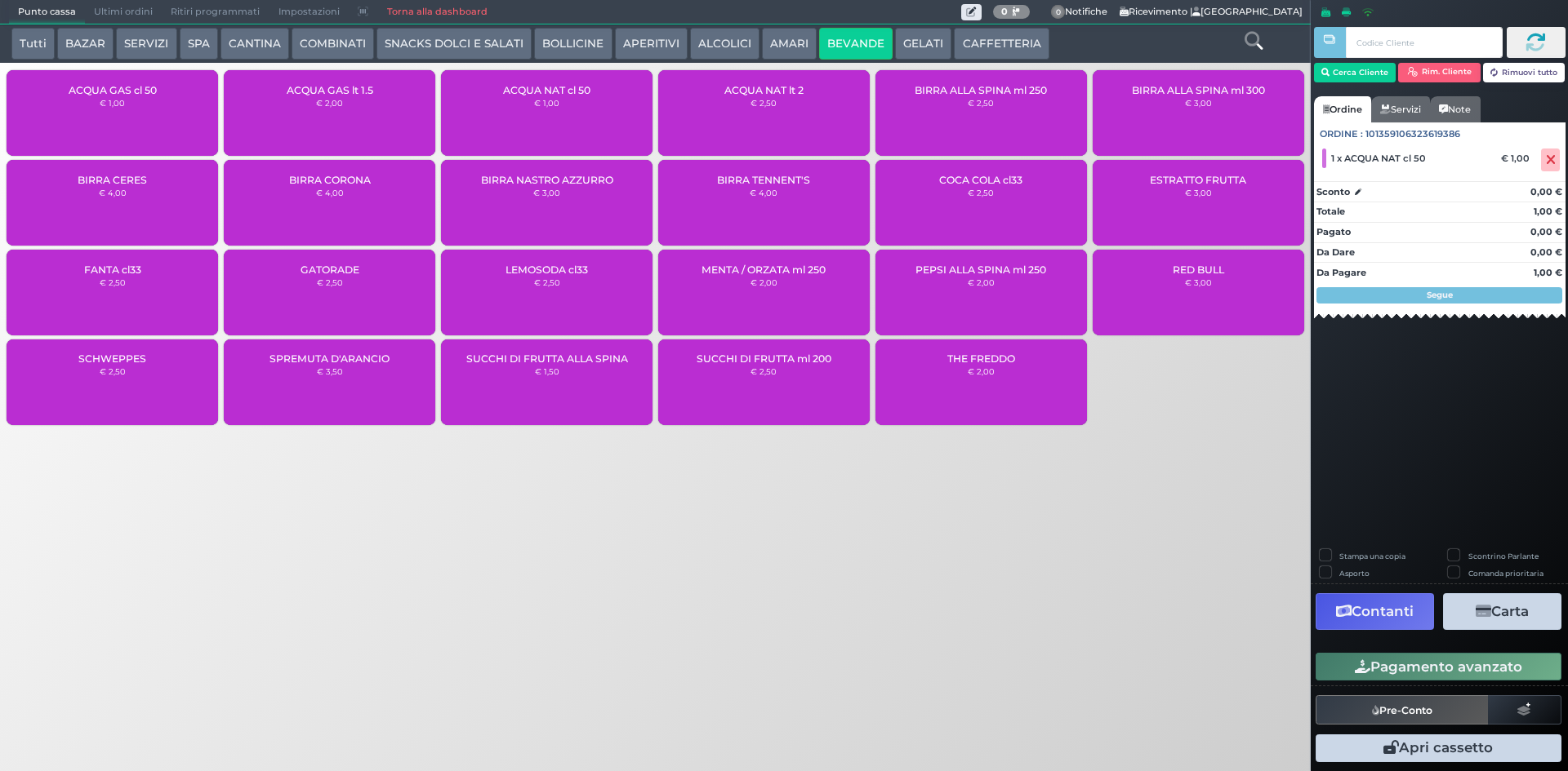
click at [112, 117] on div "ACQUA GAS cl 50 € 1,00" at bounding box center [113, 113] width 212 height 86
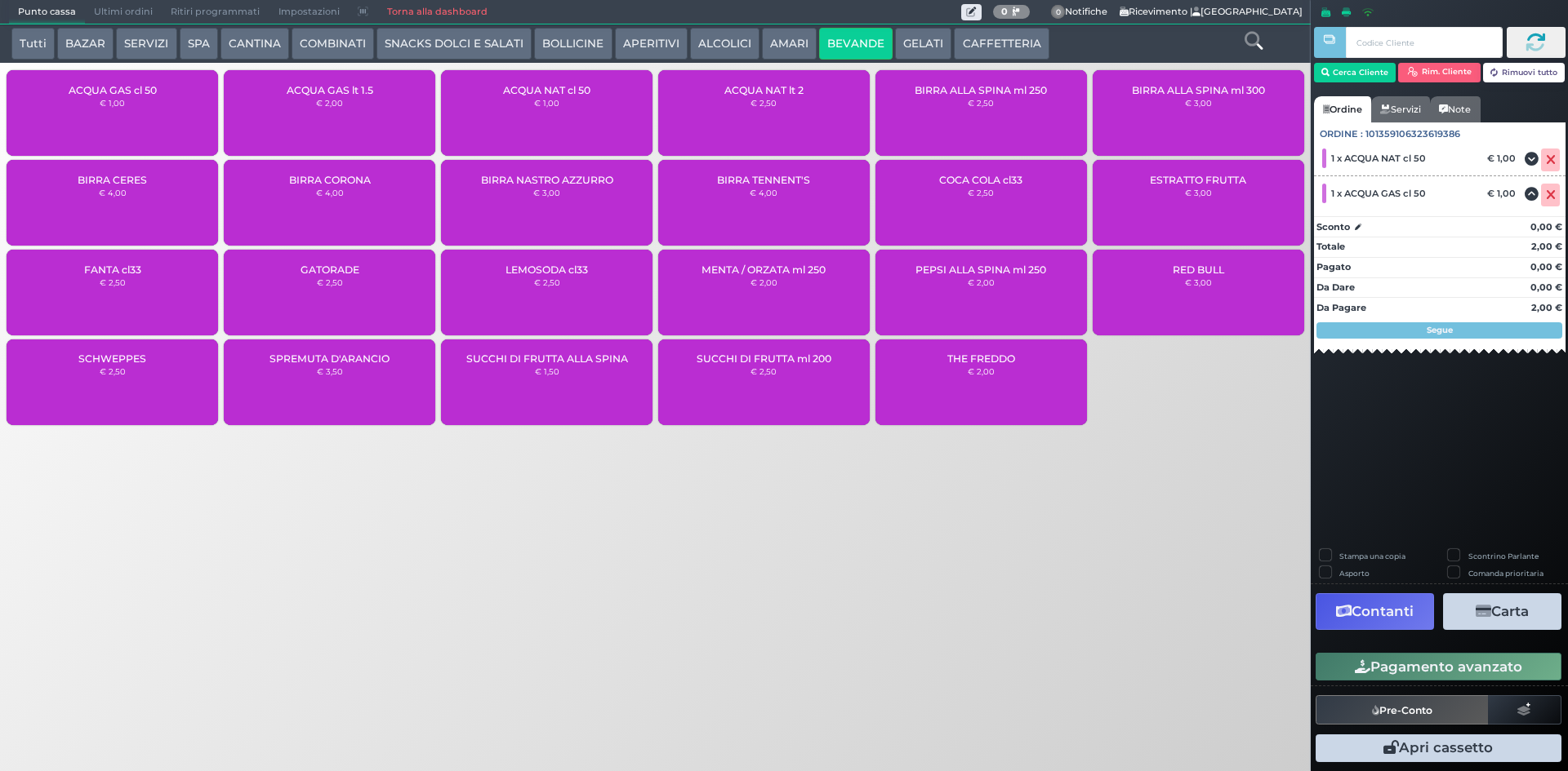
click at [1480, 668] on button "Pagamento avanzato" at bounding box center [1438, 666] width 246 height 28
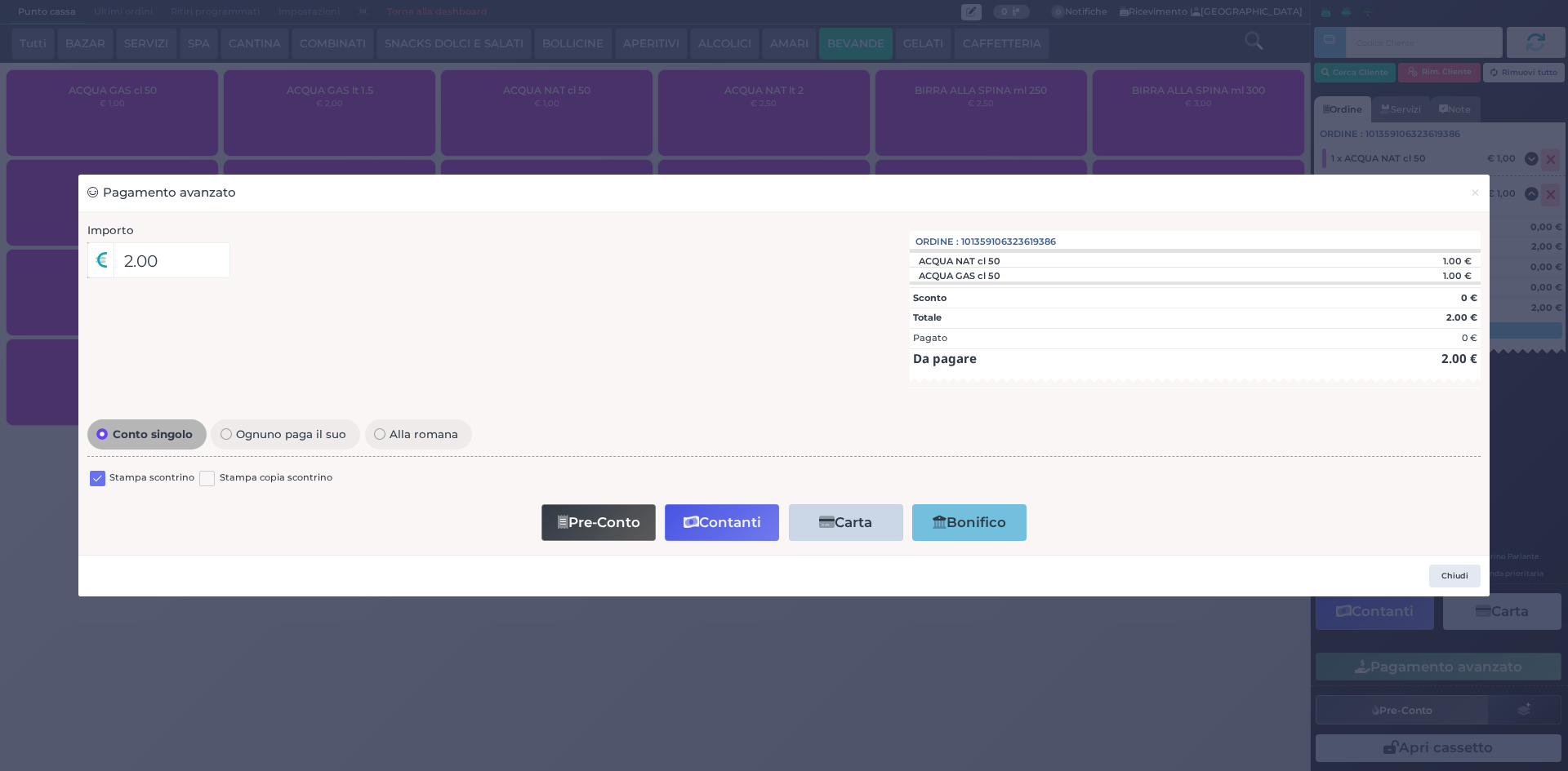
click at [100, 478] on label at bounding box center [98, 478] width 16 height 16
click at [0, 0] on input "checkbox" at bounding box center [0, 0] width 0 height 0
click at [681, 514] on button "Contanti" at bounding box center [721, 523] width 114 height 37
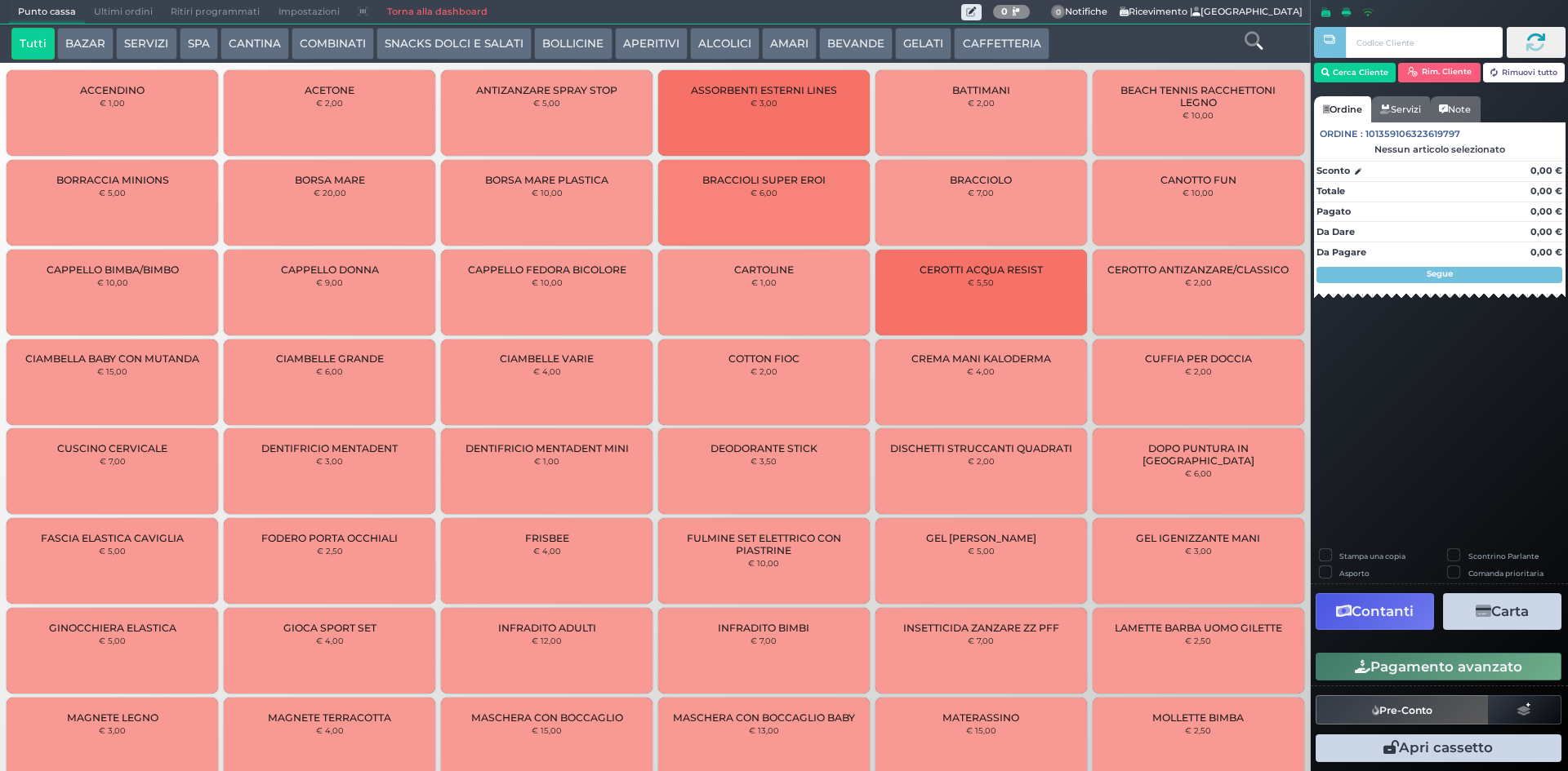
click at [135, 12] on span "Ultimi ordini" at bounding box center [123, 12] width 77 height 23
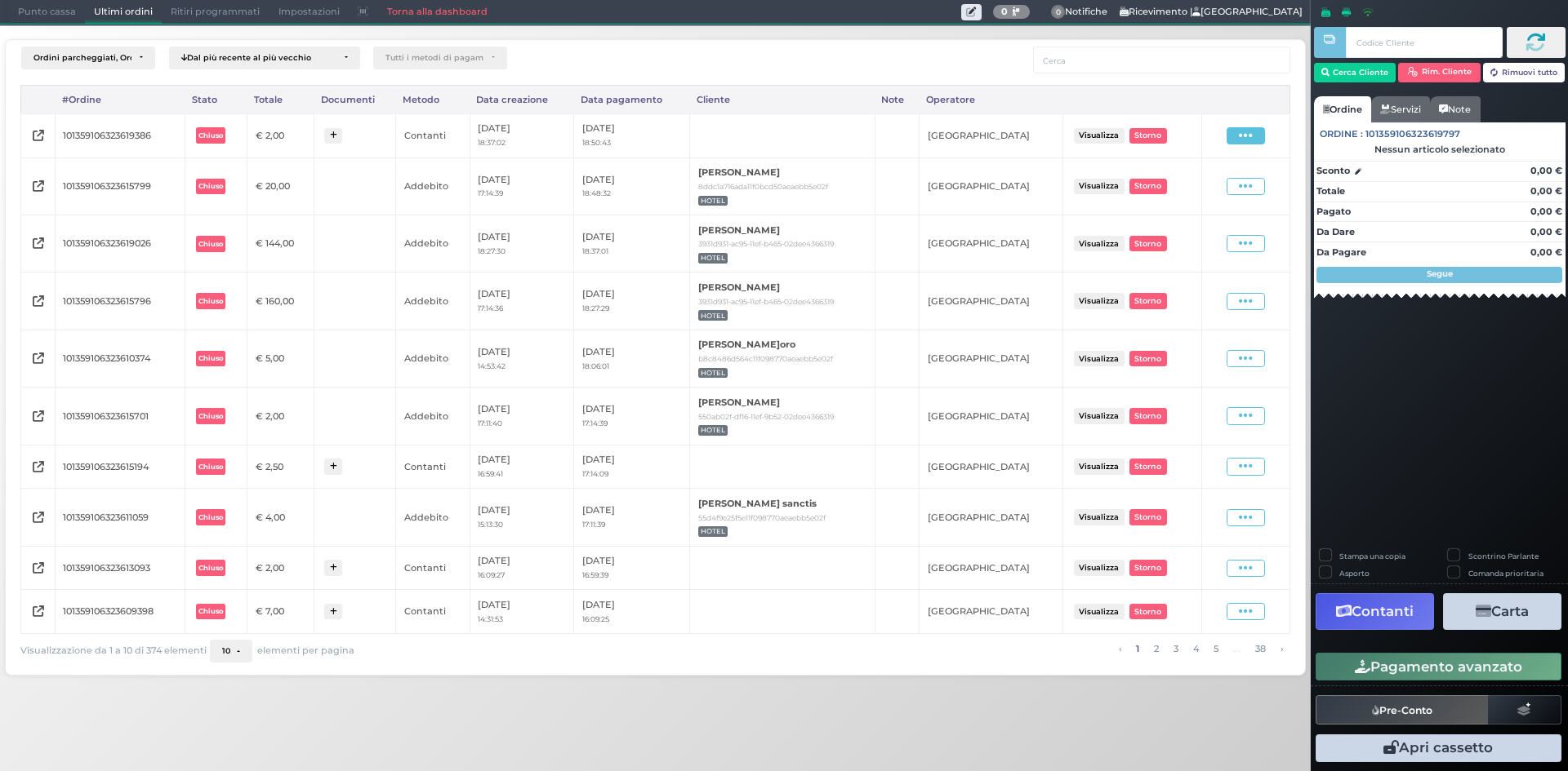
click at [1252, 137] on icon at bounding box center [1245, 136] width 14 height 16
click at [1210, 181] on span "Ristampa Pre-Conto" at bounding box center [1209, 183] width 67 height 28
click at [48, 4] on span "Punto cassa" at bounding box center [47, 12] width 76 height 23
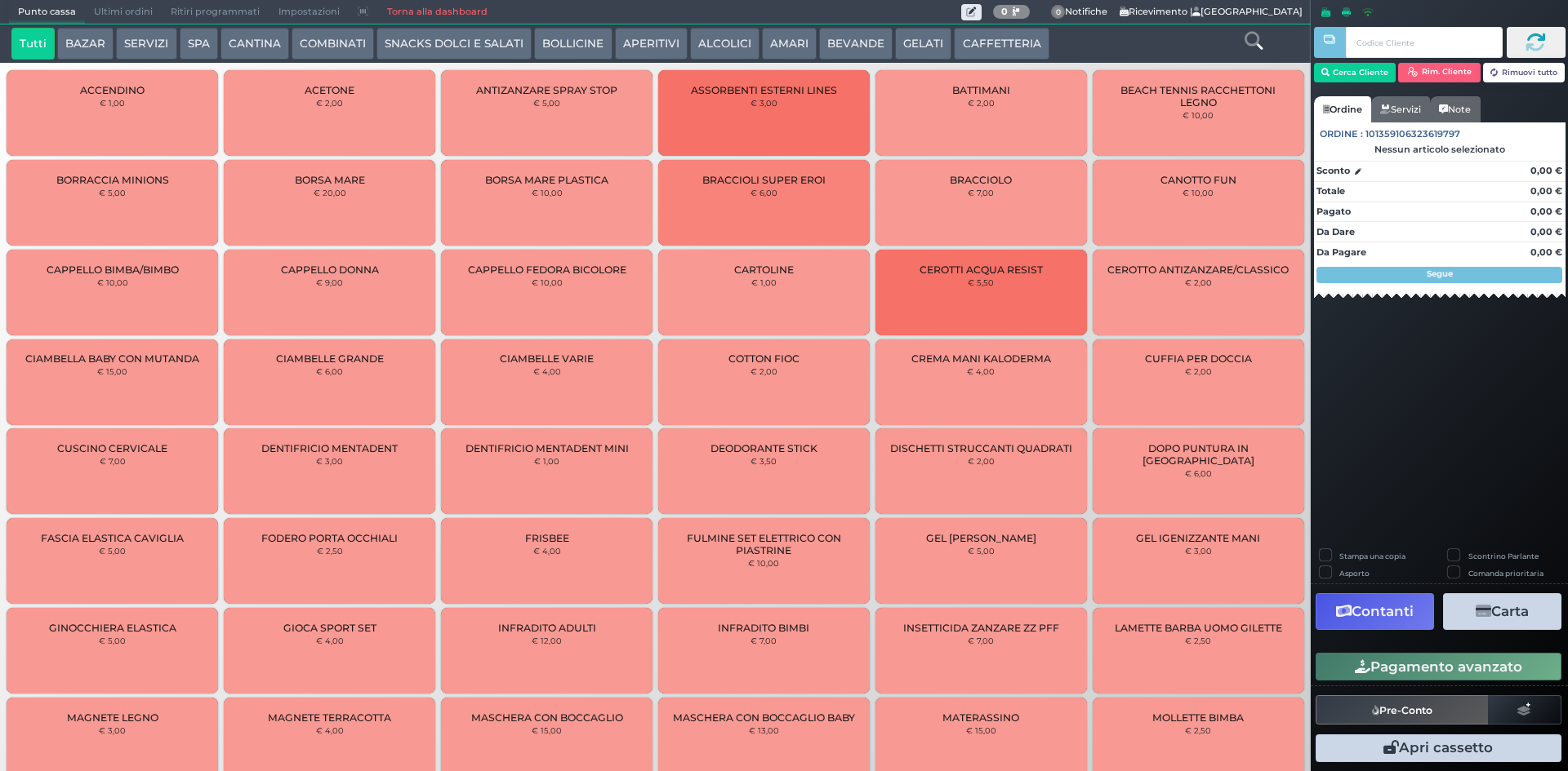
click at [155, 48] on button "SERVIZI" at bounding box center [146, 43] width 60 height 33
